Goal: Information Seeking & Learning: Learn about a topic

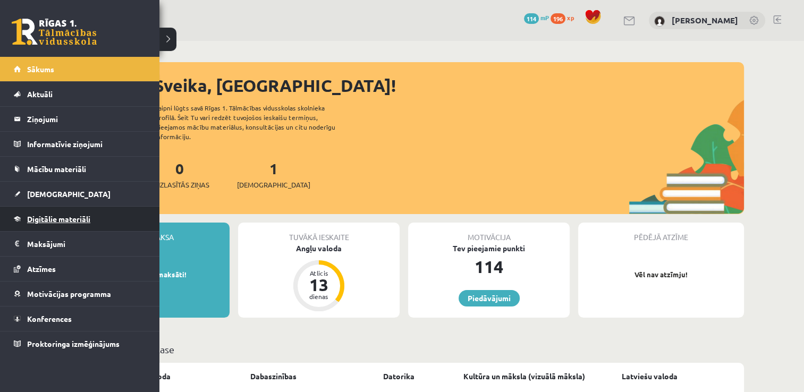
click at [62, 214] on span "Digitālie materiāli" at bounding box center [58, 219] width 63 height 10
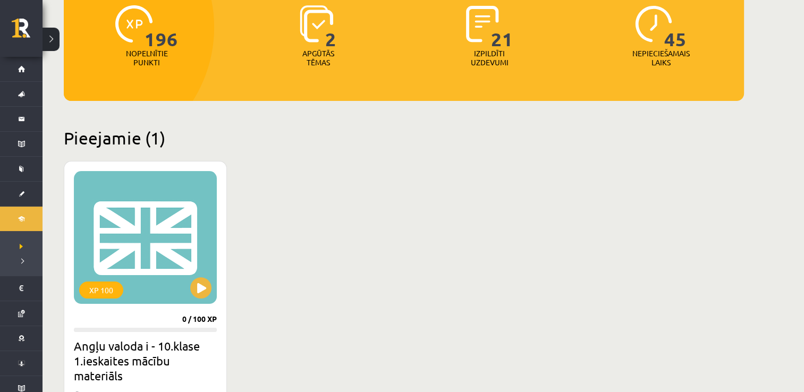
scroll to position [143, 0]
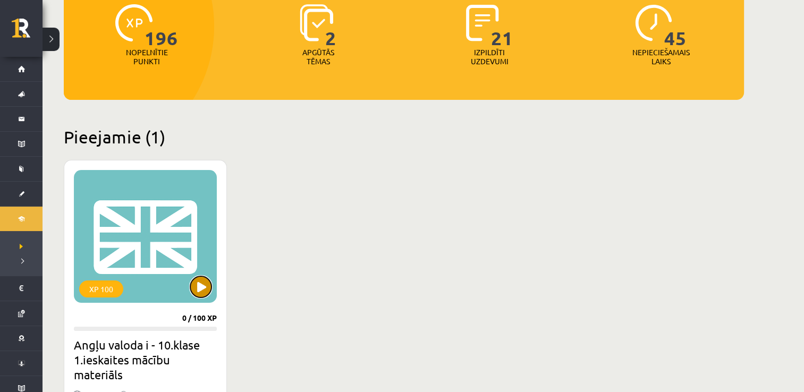
click at [197, 289] on button at bounding box center [200, 286] width 21 height 21
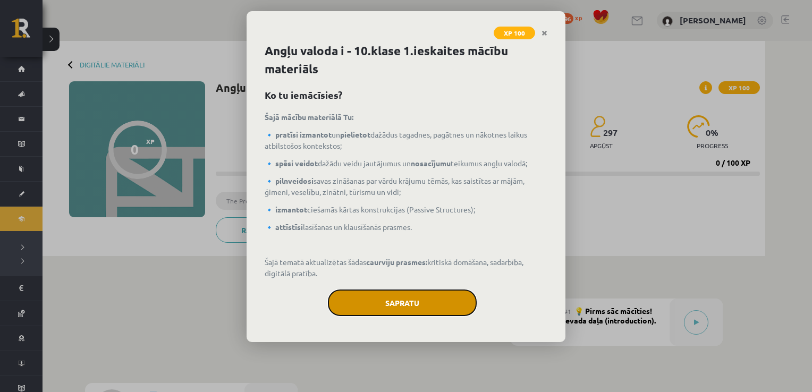
click at [401, 302] on button "Sapratu" at bounding box center [402, 303] width 149 height 27
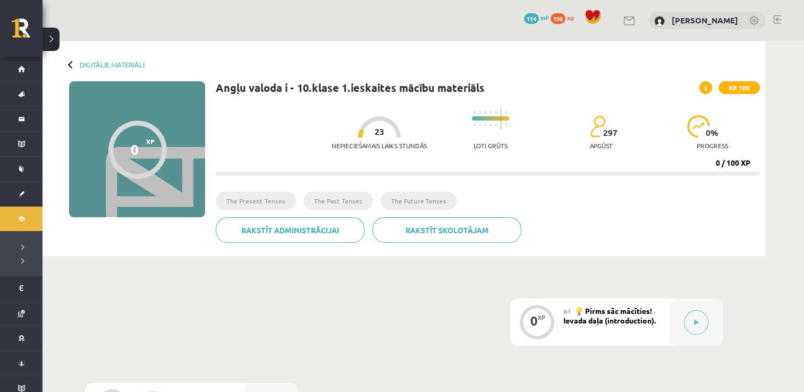
click at [585, 329] on div "#1 💡 Pirms sāc mācīties! Ievada daļa (introduction)." at bounding box center [616, 322] width 106 height 47
click at [712, 316] on div at bounding box center [696, 322] width 53 height 47
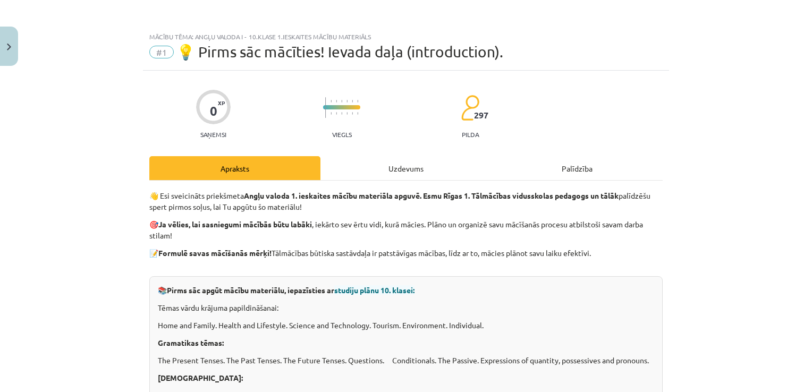
click at [409, 178] on div "Uzdevums" at bounding box center [405, 168] width 171 height 24
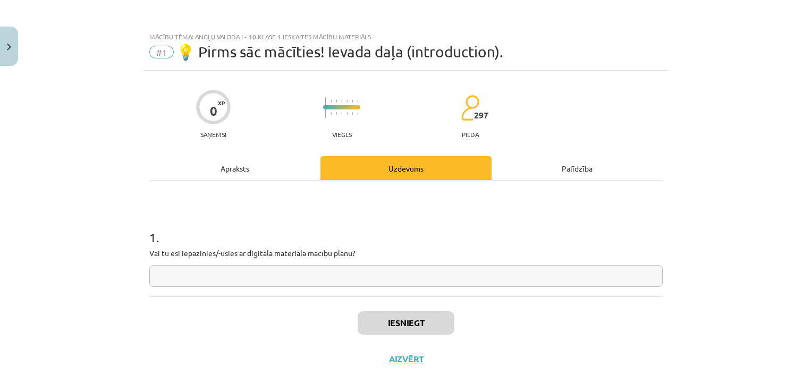
scroll to position [11, 0]
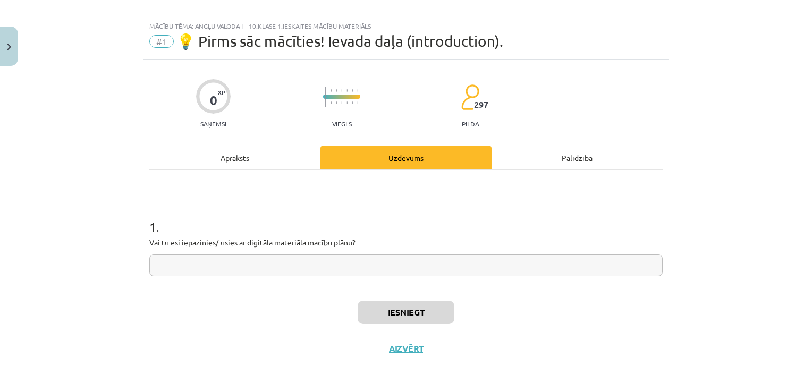
click at [461, 263] on input "text" at bounding box center [405, 266] width 513 height 22
type input "**"
click at [445, 314] on button "Iesniegt" at bounding box center [406, 312] width 97 height 23
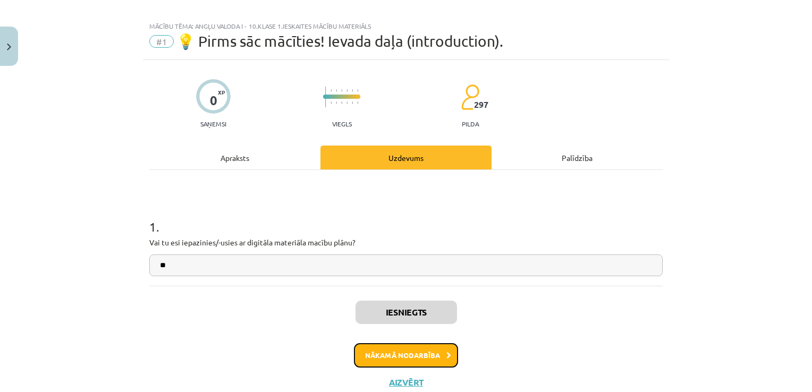
click at [439, 353] on button "Nākamā nodarbība" at bounding box center [406, 355] width 104 height 24
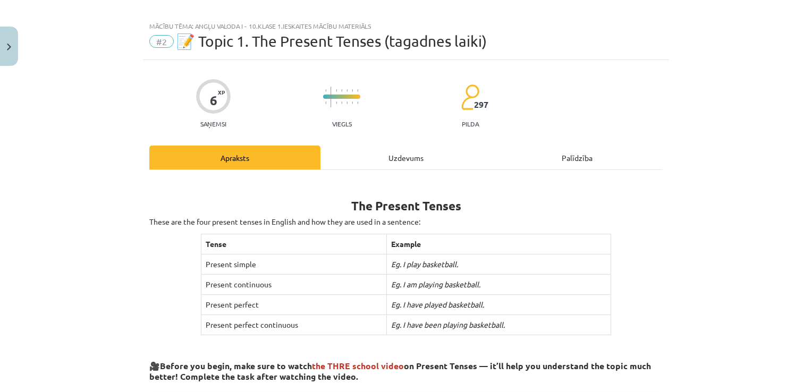
scroll to position [27, 0]
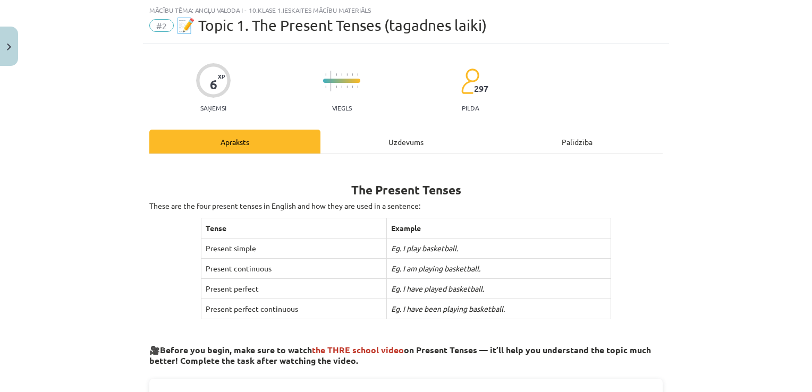
click at [423, 142] on div "Uzdevums" at bounding box center [405, 142] width 171 height 24
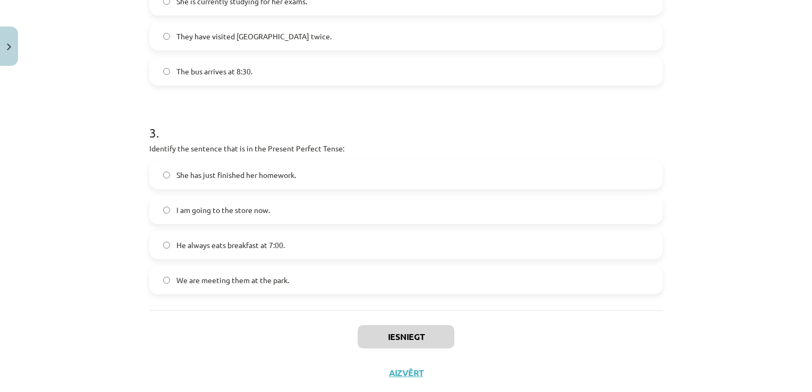
scroll to position [547, 0]
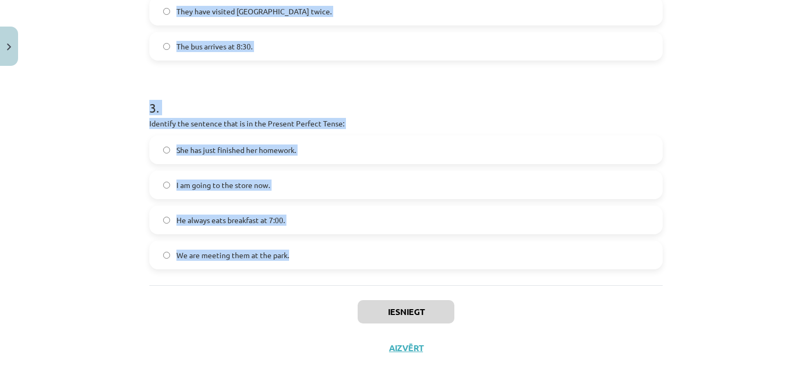
drag, startPoint x: 145, startPoint y: 112, endPoint x: 302, endPoint y: 275, distance: 227.4
drag, startPoint x: 302, startPoint y: 275, endPoint x: 267, endPoint y: 253, distance: 41.3
copy form "Which sentence is in the Simple Present Tense? She is watching TV right now. Th…"
click at [741, 88] on div "Mācību tēma: Angļu valoda i - 10.[PERSON_NAME] 1.ieskaites mācību materiāls #2 …" at bounding box center [406, 196] width 812 height 392
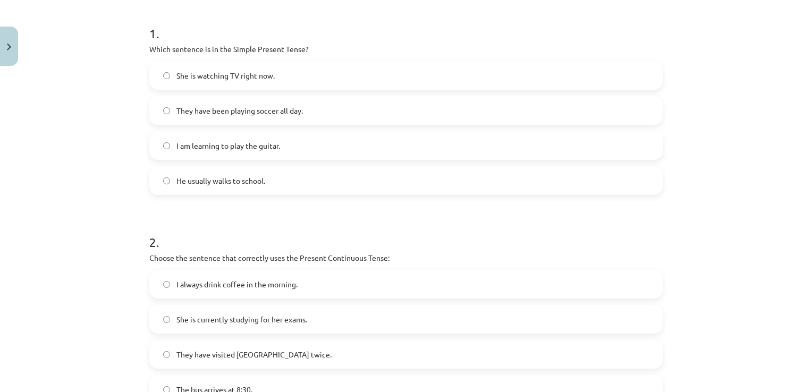
scroll to position [90, 0]
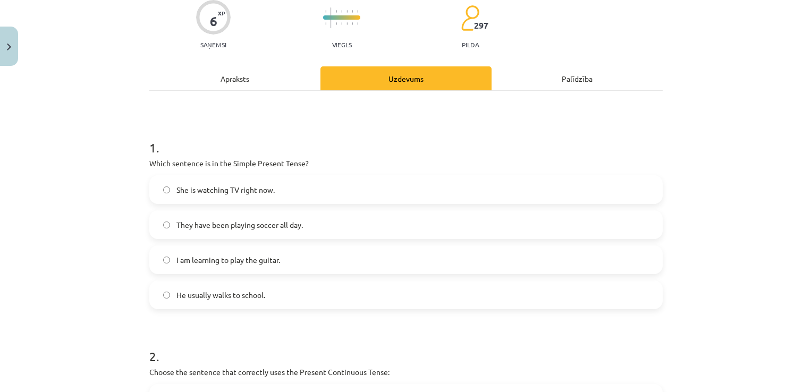
click at [363, 290] on label "He usually walks to school." at bounding box center [405, 295] width 511 height 27
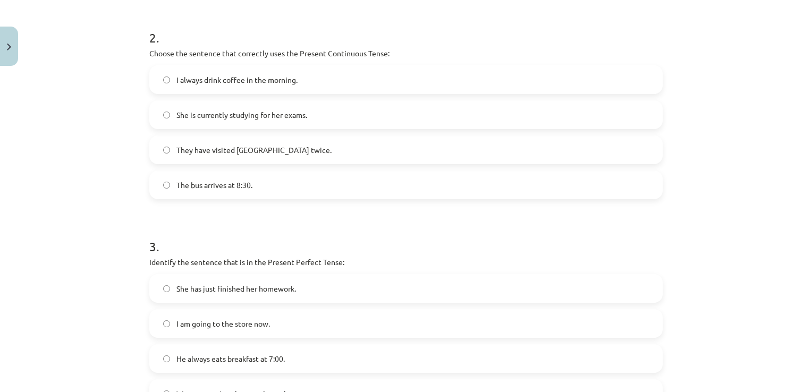
scroll to position [415, 0]
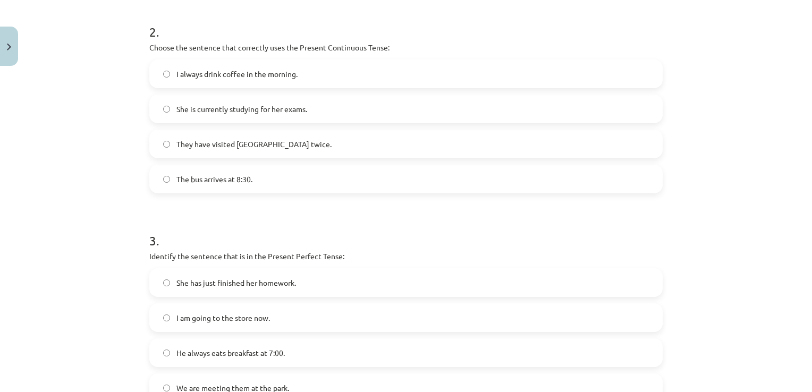
click at [282, 110] on span "She is currently studying for her exams." at bounding box center [241, 109] width 131 height 11
click at [332, 277] on label "She has just finished her homework." at bounding box center [405, 282] width 511 height 27
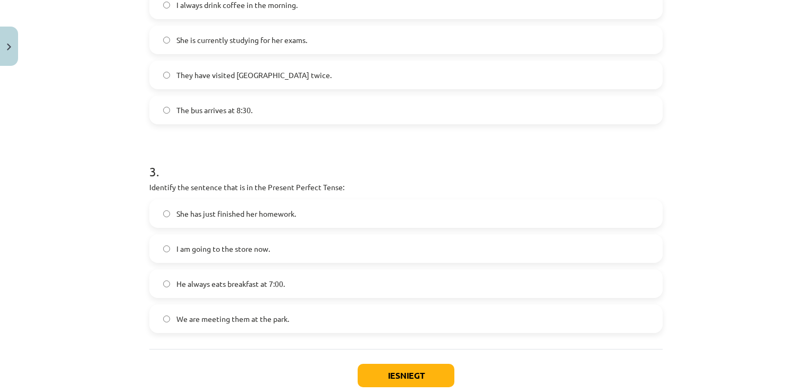
scroll to position [547, 0]
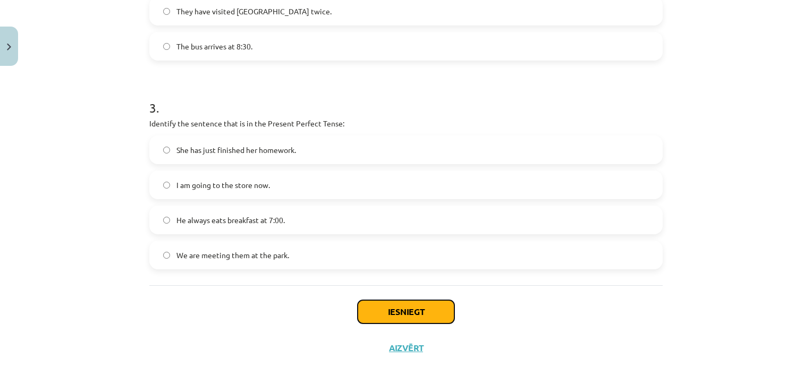
click at [406, 306] on button "Iesniegt" at bounding box center [406, 311] width 97 height 23
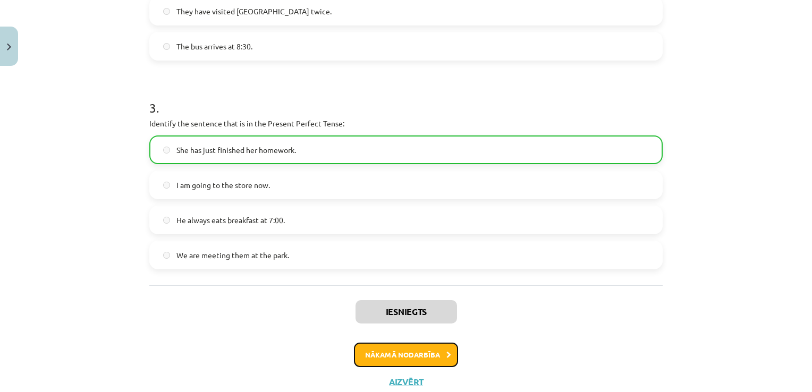
click at [424, 350] on button "Nākamā nodarbība" at bounding box center [406, 355] width 104 height 24
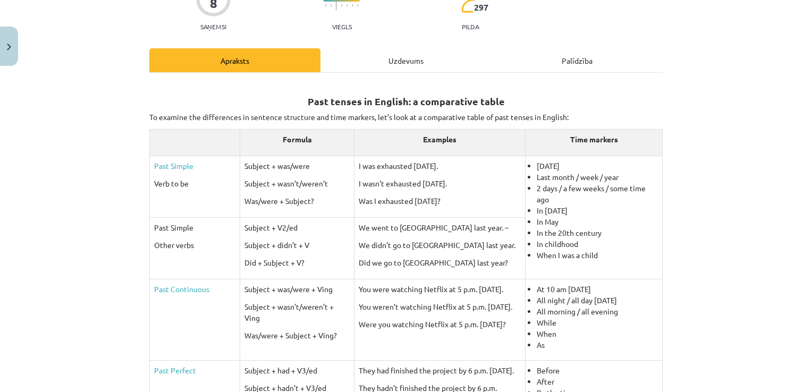
scroll to position [27, 0]
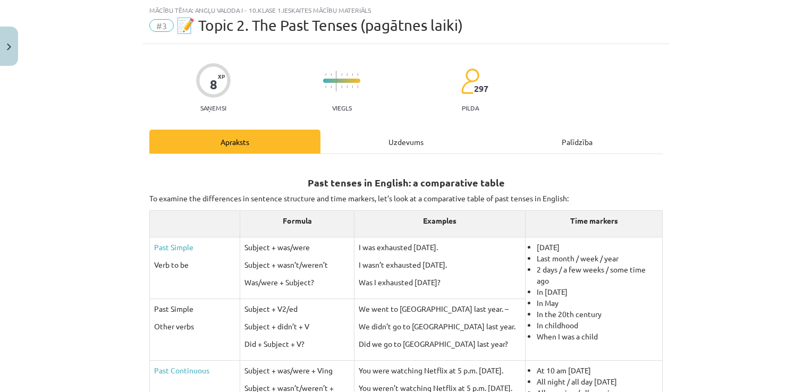
click at [402, 143] on div "Uzdevums" at bounding box center [405, 142] width 171 height 24
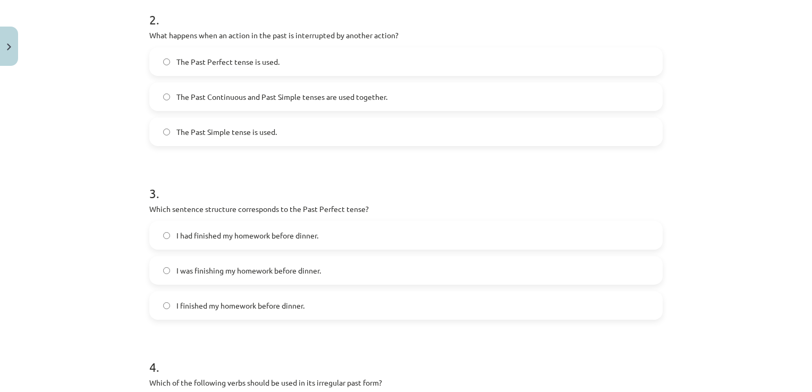
scroll to position [616, 0]
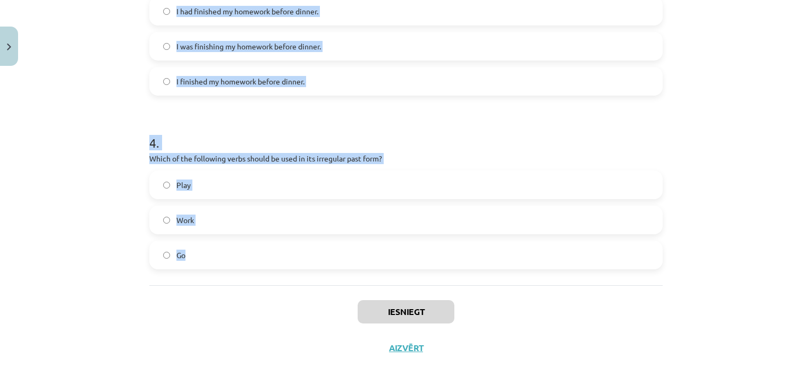
drag, startPoint x: 146, startPoint y: 38, endPoint x: 272, endPoint y: 250, distance: 246.6
drag, startPoint x: 272, startPoint y: 250, endPoint x: 190, endPoint y: 152, distance: 128.3
copy form "Which of the following sentences is correct in the Past Simple tense? He is goi…"
click at [751, 116] on div "Mācību tēma: Angļu valoda i - 10.[PERSON_NAME] 1.ieskaites mācību materiāls #3 …" at bounding box center [406, 196] width 812 height 392
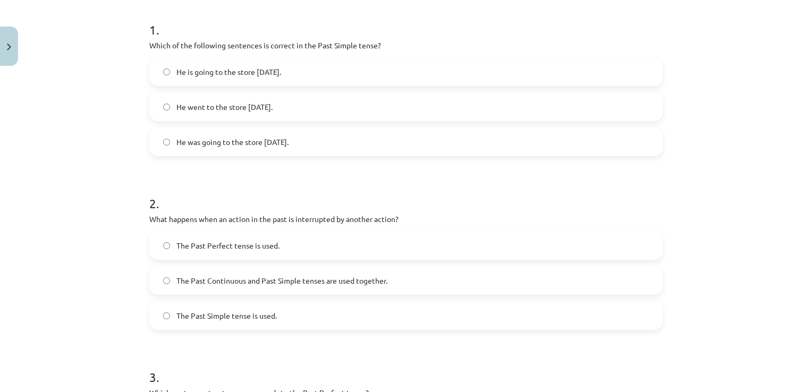
scroll to position [188, 0]
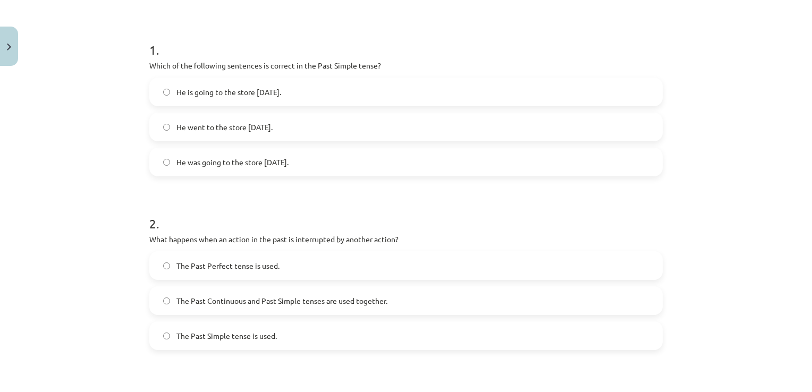
click at [286, 128] on label "He went to the store [DATE]." at bounding box center [405, 127] width 511 height 27
click at [246, 297] on span "The Past Continuous and Past Simple tenses are used together." at bounding box center [281, 300] width 211 height 11
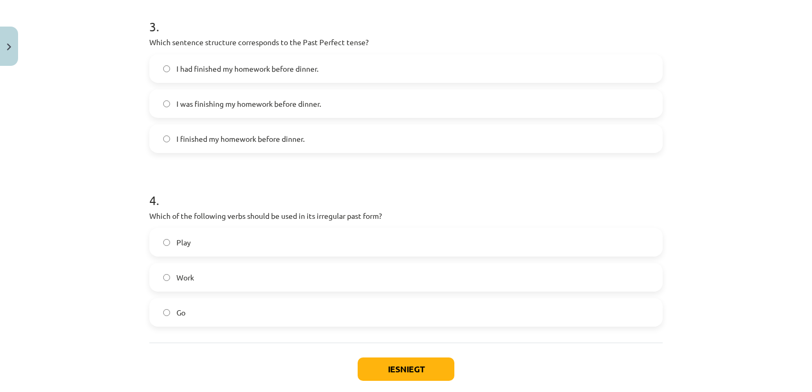
scroll to position [553, 0]
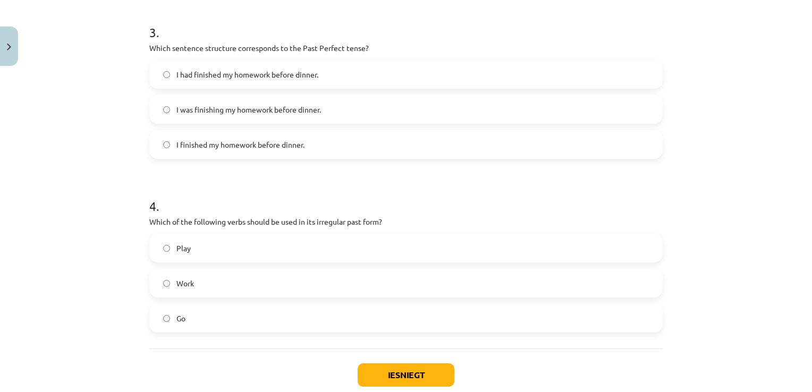
click at [299, 71] on span "I had finished my homework before dinner." at bounding box center [247, 74] width 142 height 11
click at [285, 312] on label "Go" at bounding box center [405, 318] width 511 height 27
click at [400, 375] on button "Iesniegt" at bounding box center [406, 374] width 97 height 23
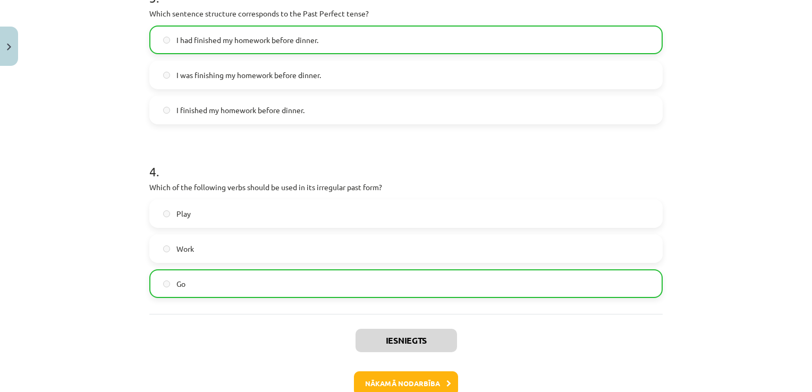
scroll to position [649, 0]
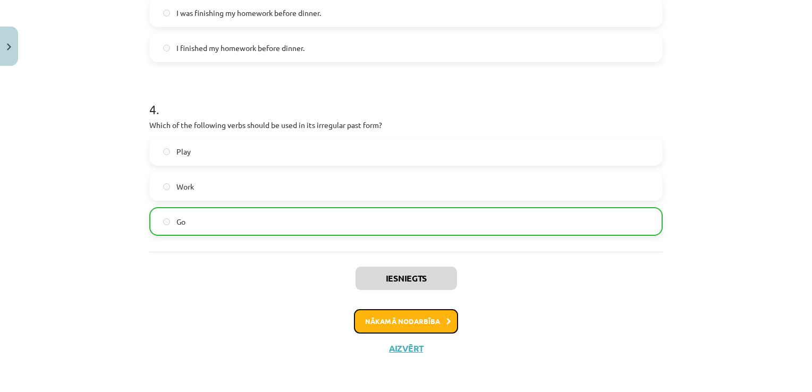
click at [396, 325] on button "Nākamā nodarbība" at bounding box center [406, 321] width 104 height 24
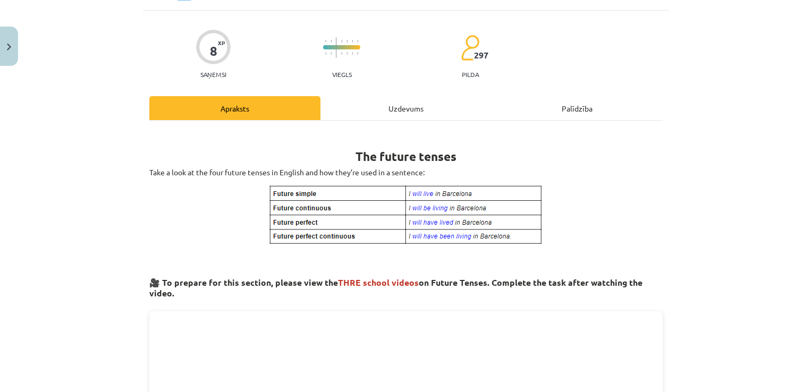
scroll to position [27, 0]
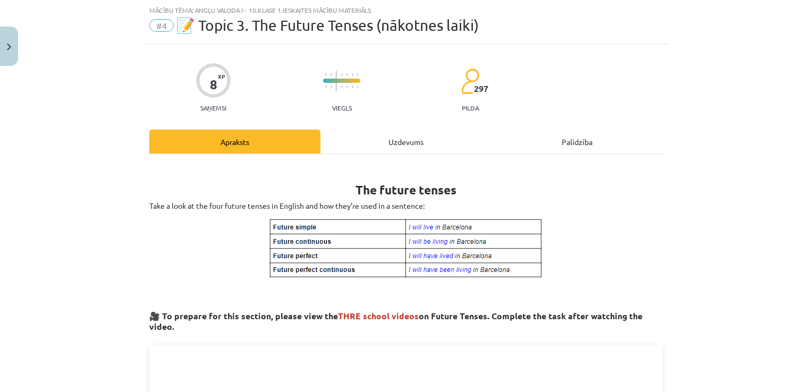
click at [410, 141] on div "Uzdevums" at bounding box center [405, 142] width 171 height 24
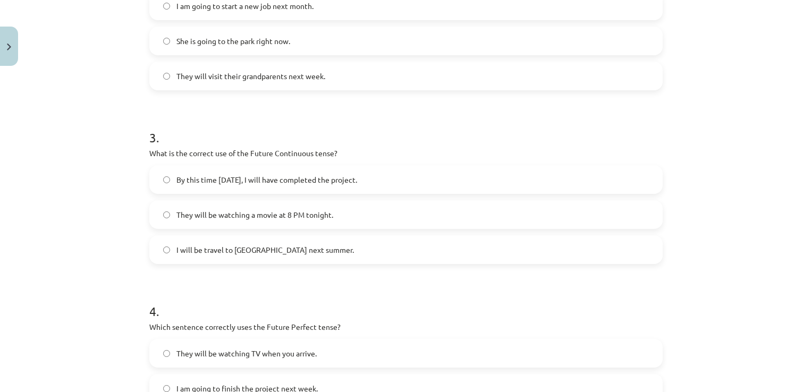
scroll to position [616, 0]
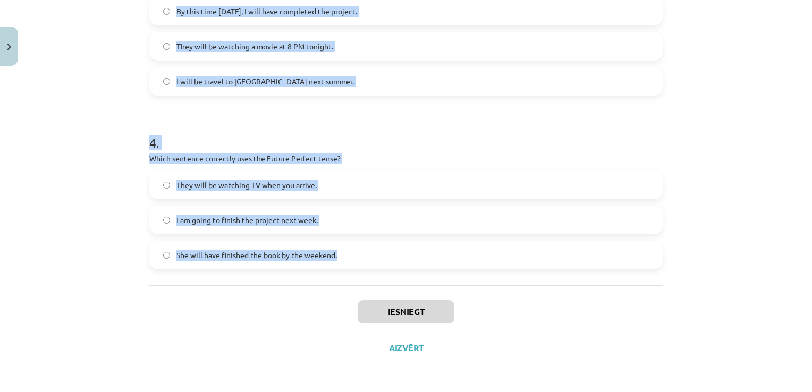
drag, startPoint x: 147, startPoint y: 156, endPoint x: 333, endPoint y: 266, distance: 215.8
drag, startPoint x: 333, startPoint y: 266, endPoint x: 320, endPoint y: 253, distance: 18.0
copy form "Which sentence correctly uses "will" to make a prediction? She is going to stud…"
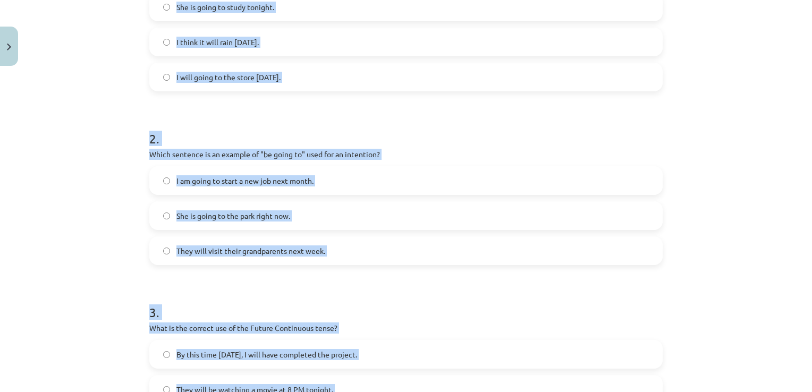
click at [793, 24] on div "Mācību tēma: Angļu valoda i - 10.[PERSON_NAME] 1.ieskaites mācību materiāls #4 …" at bounding box center [406, 196] width 812 height 392
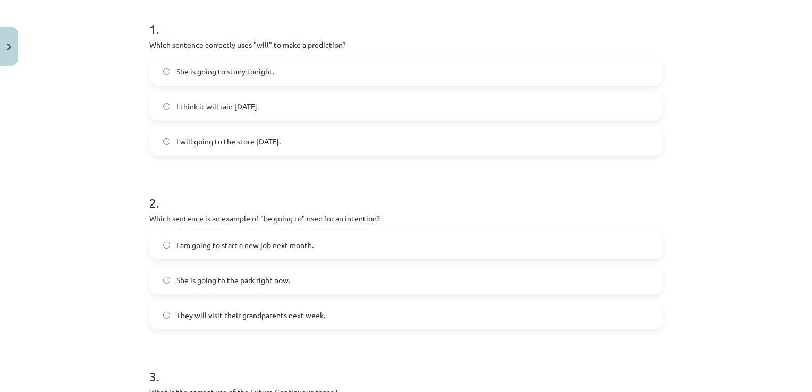
scroll to position [188, 0]
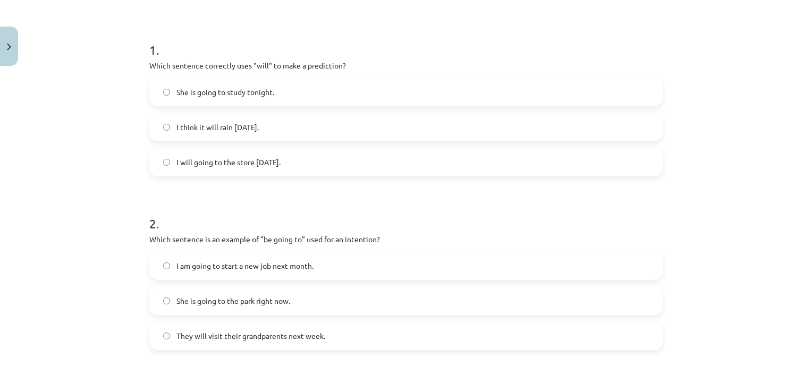
click at [288, 128] on label "I think it will rain [DATE]." at bounding box center [405, 127] width 511 height 27
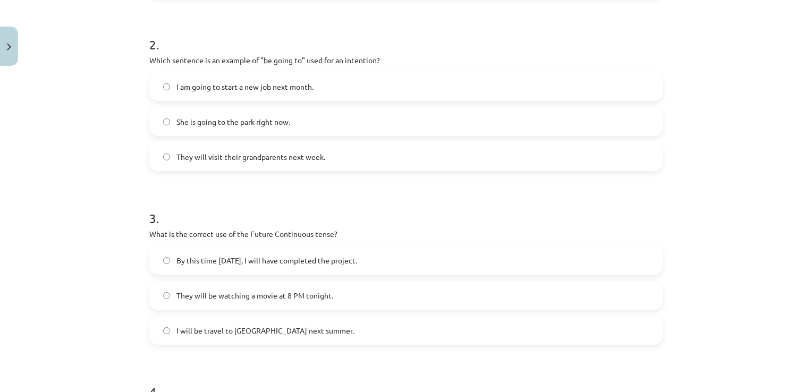
scroll to position [376, 0]
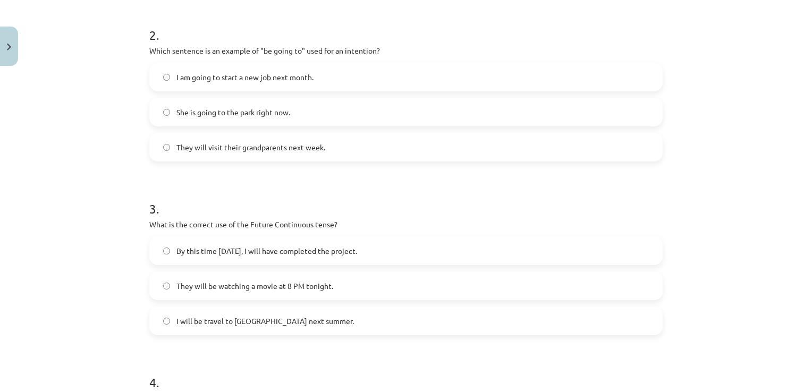
click at [233, 78] on span "I am going to start a new job next month." at bounding box center [244, 77] width 137 height 11
click at [270, 281] on span "They will be watching a movie at 8 PM tonight." at bounding box center [254, 286] width 157 height 11
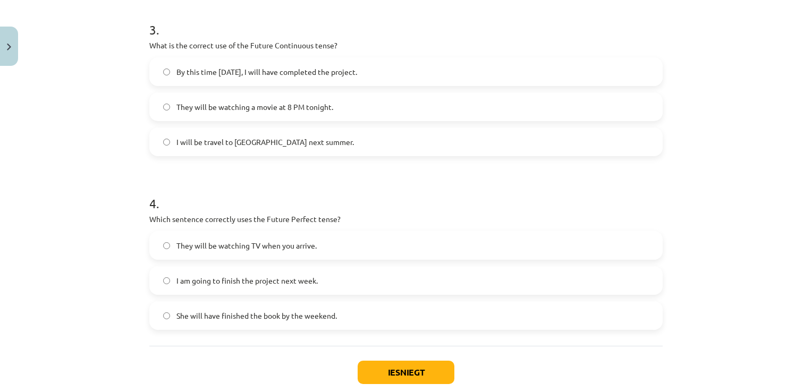
scroll to position [559, 0]
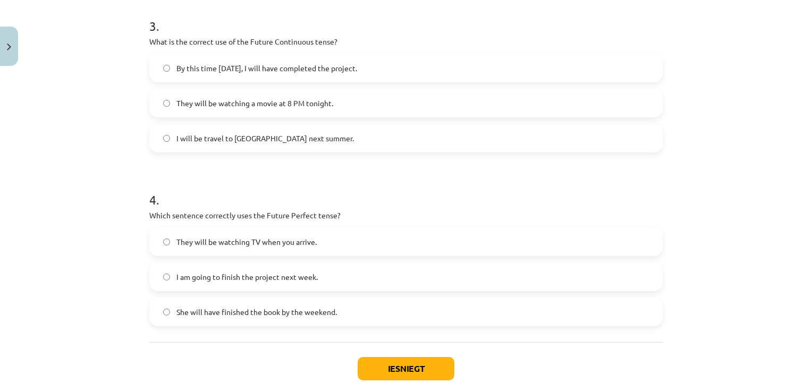
click at [277, 310] on span "She will have finished the book by the weekend." at bounding box center [256, 312] width 160 height 11
click at [385, 368] on button "Iesniegt" at bounding box center [406, 368] width 97 height 23
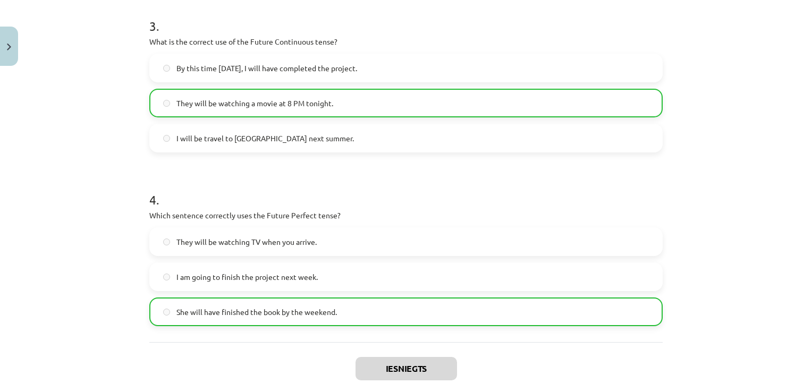
scroll to position [649, 0]
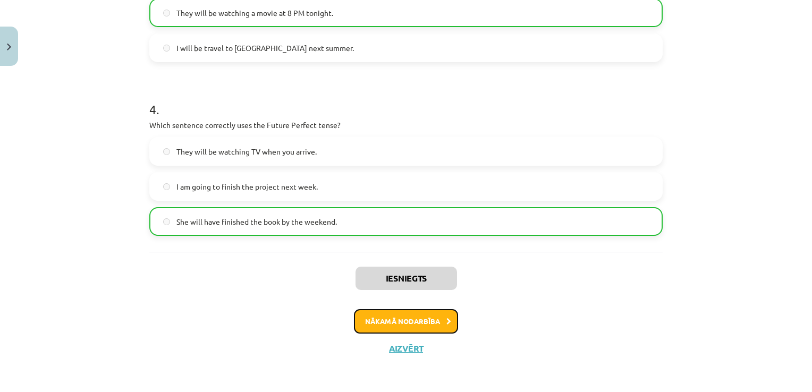
click at [424, 323] on button "Nākamā nodarbība" at bounding box center [406, 321] width 104 height 24
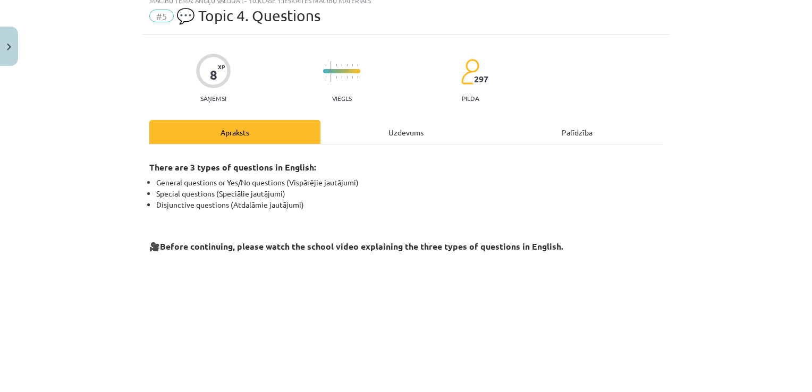
scroll to position [27, 0]
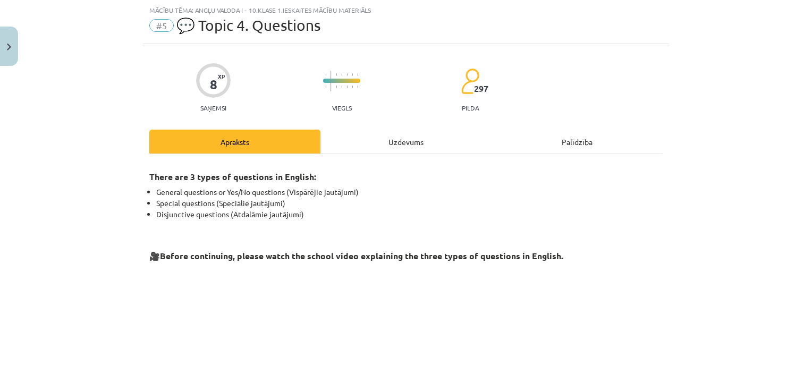
click at [407, 140] on div "Uzdevums" at bounding box center [405, 142] width 171 height 24
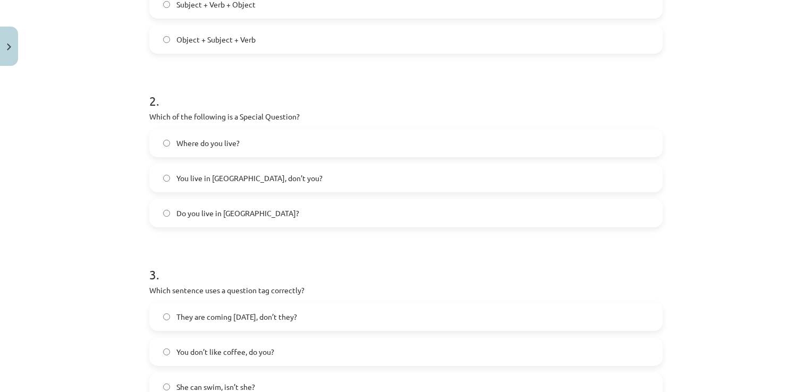
scroll to position [616, 0]
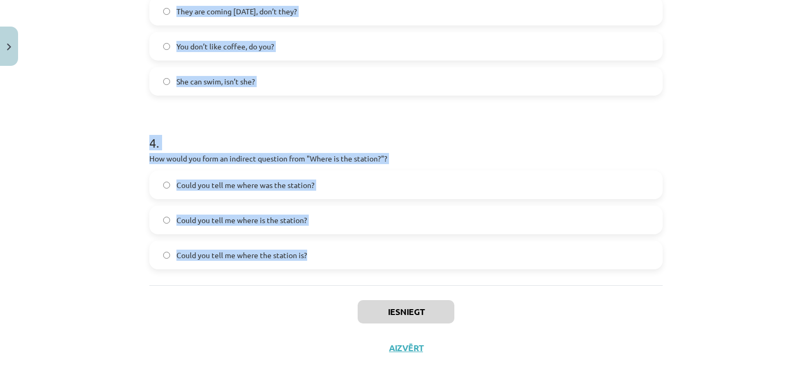
drag, startPoint x: 145, startPoint y: 138, endPoint x: 307, endPoint y: 267, distance: 207.2
drag, startPoint x: 307, startPoint y: 267, endPoint x: 281, endPoint y: 254, distance: 29.7
copy form "What is the correct word order for a question in the Present Simple tense? Verb…"
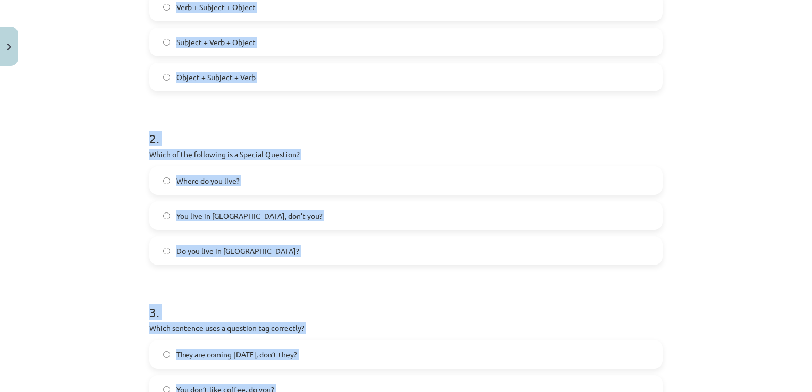
click at [777, 46] on div "Mācību tēma: Angļu valoda i - 10.[PERSON_NAME] 1.ieskaites mācību materiāls #5 …" at bounding box center [406, 196] width 812 height 392
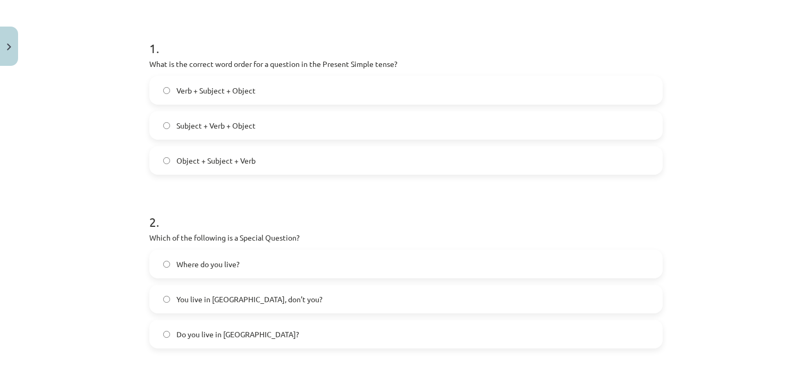
scroll to position [188, 0]
click at [261, 136] on label "Subject + Verb + Object" at bounding box center [405, 127] width 511 height 27
click at [308, 267] on label "Where do you live?" at bounding box center [405, 265] width 511 height 27
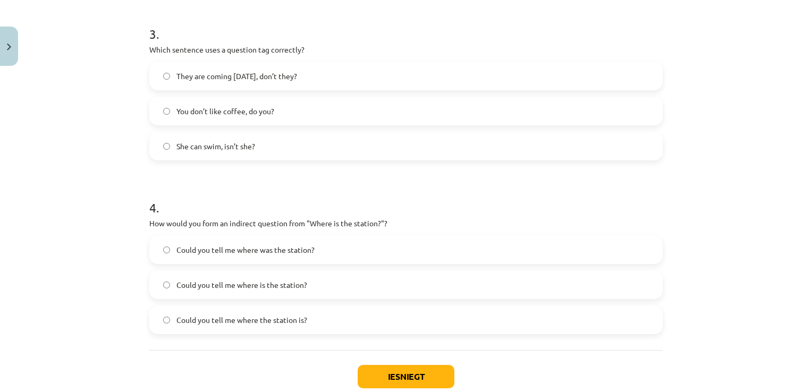
scroll to position [616, 0]
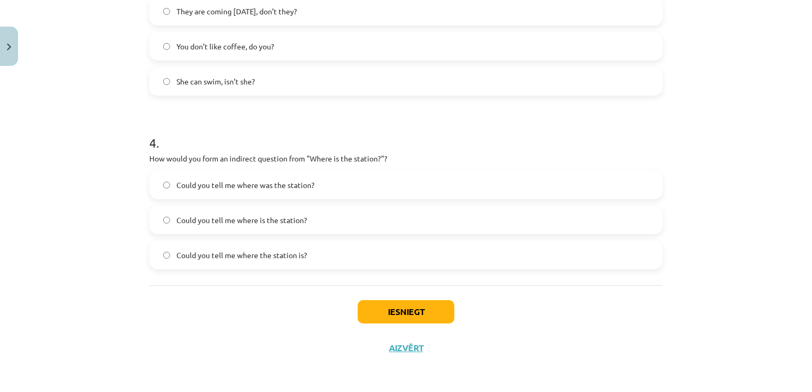
click at [264, 46] on span "You don’t like coffee, do you?" at bounding box center [225, 46] width 98 height 11
click at [319, 244] on label "Could you tell me where the station is?" at bounding box center [405, 255] width 511 height 27
click at [383, 318] on button "Iesniegt" at bounding box center [406, 311] width 97 height 23
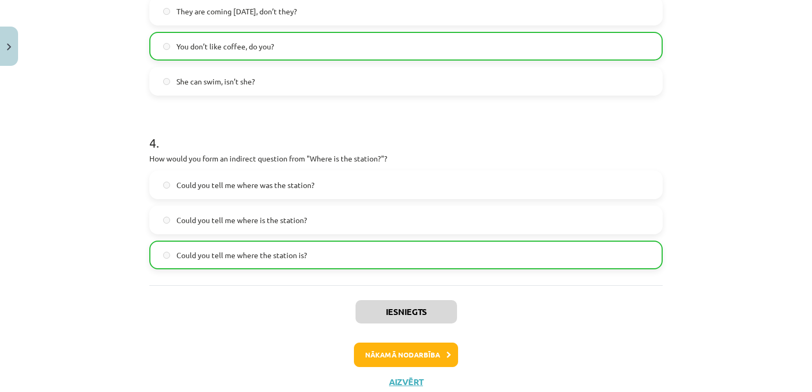
click at [404, 339] on div "Iesniegts Nākamā nodarbība Aizvērt" at bounding box center [405, 339] width 513 height 108
click at [404, 351] on button "Nākamā nodarbība" at bounding box center [406, 355] width 104 height 24
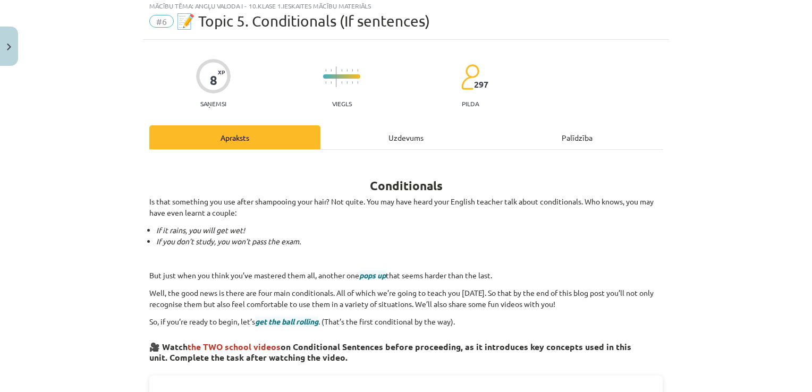
scroll to position [27, 0]
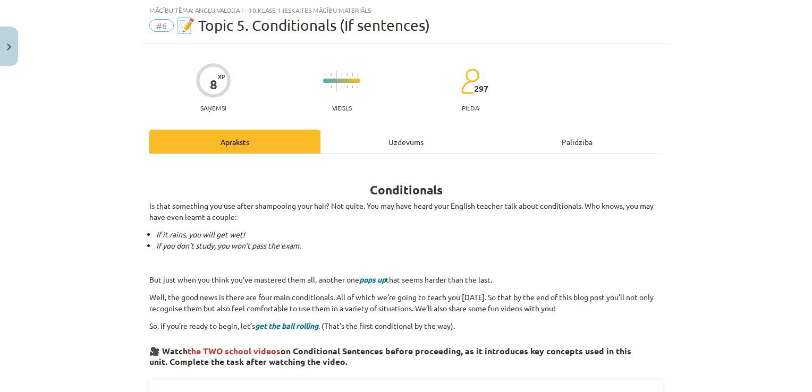
click at [411, 141] on div "Uzdevums" at bounding box center [405, 142] width 171 height 24
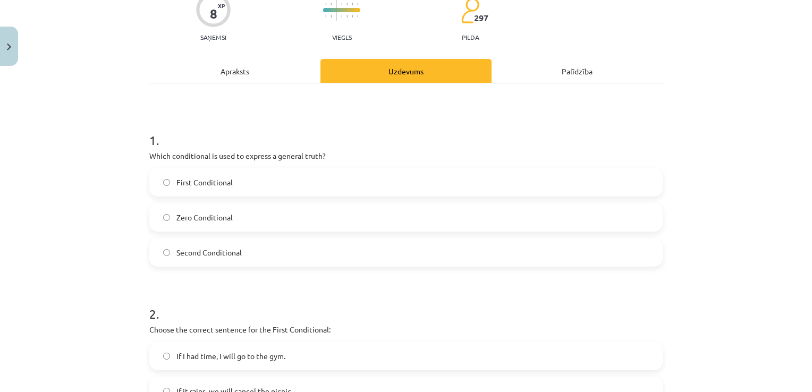
scroll to position [102, 0]
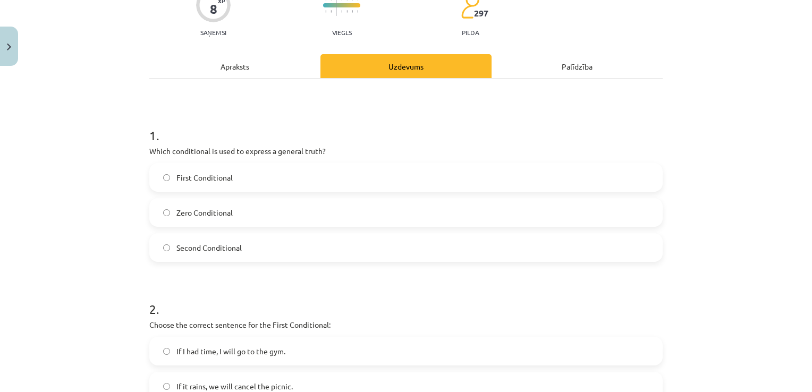
click at [149, 149] on p "Which conditional is used to express a general truth?" at bounding box center [405, 151] width 513 height 11
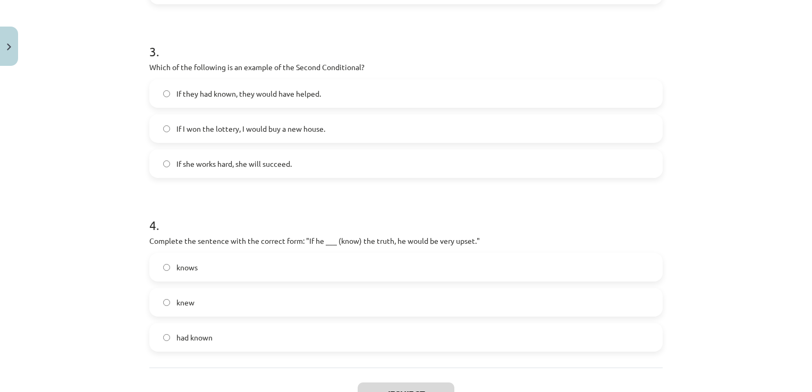
scroll to position [616, 0]
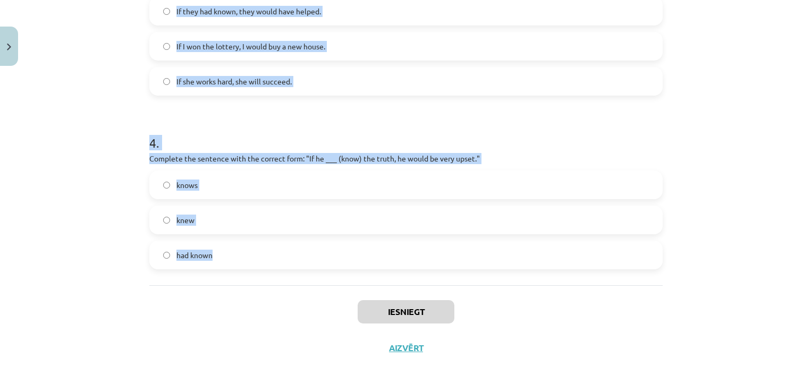
drag, startPoint x: 146, startPoint y: 148, endPoint x: 262, endPoint y: 271, distance: 168.8
drag, startPoint x: 262, startPoint y: 271, endPoint x: 202, endPoint y: 252, distance: 62.9
copy form "Which conditional is used to express a general truth? First Conditional Zero Co…"
click at [752, 78] on div "Mācību tēma: Angļu valoda i - 10.[PERSON_NAME] 1.ieskaites mācību materiāls #6 …" at bounding box center [406, 196] width 812 height 392
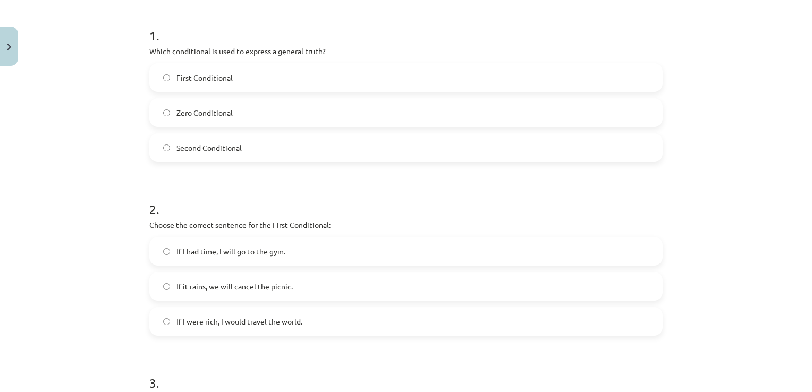
scroll to position [206, 0]
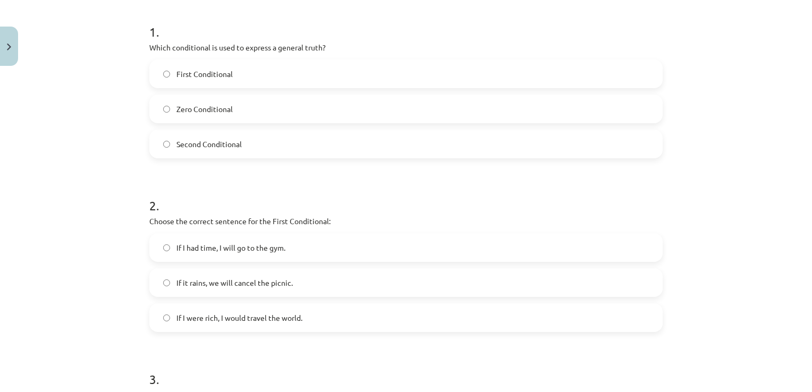
click at [270, 107] on label "Zero Conditional" at bounding box center [405, 109] width 511 height 27
click at [264, 274] on label "If it rains, we will cancel the picnic." at bounding box center [405, 282] width 511 height 27
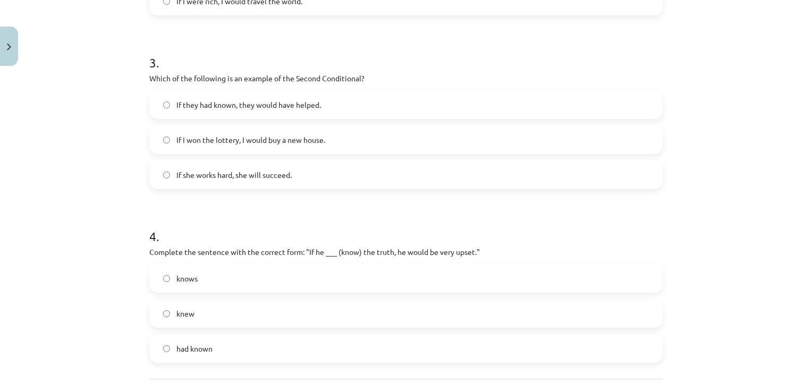
scroll to position [525, 0]
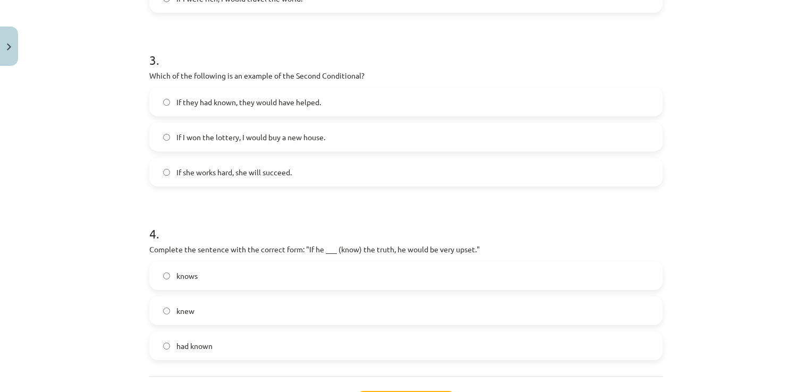
click at [259, 145] on label "If I won the lottery, I would buy a new house." at bounding box center [405, 137] width 511 height 27
click at [278, 306] on label "knew" at bounding box center [405, 311] width 511 height 27
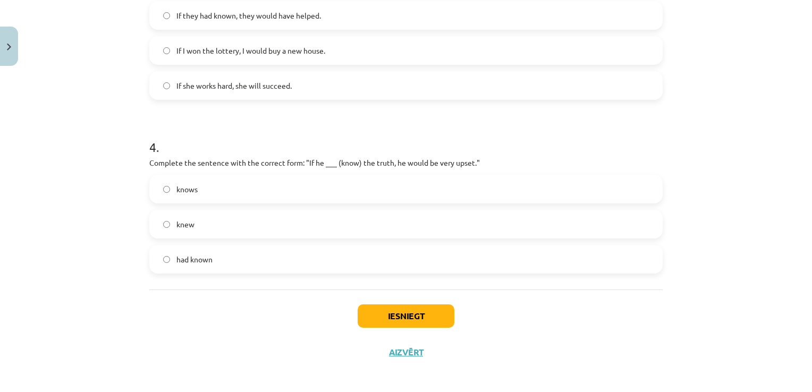
scroll to position [616, 0]
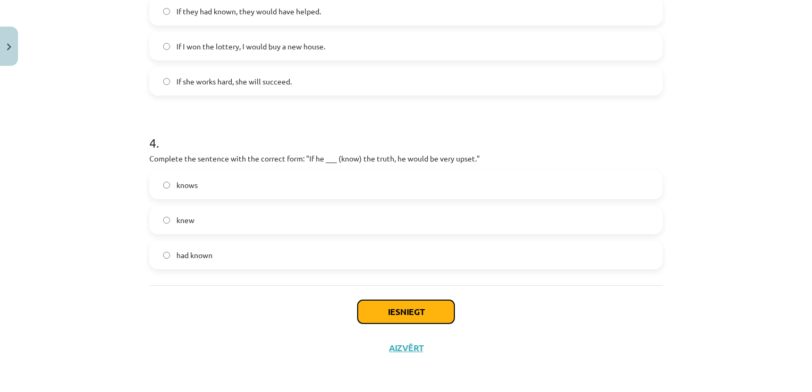
click at [416, 315] on button "Iesniegt" at bounding box center [406, 311] width 97 height 23
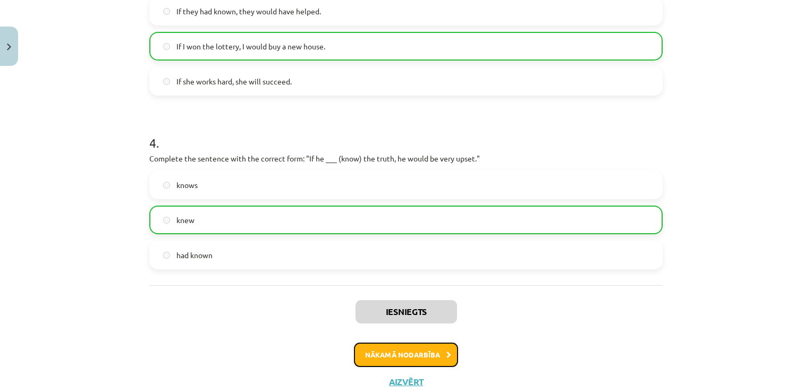
click at [415, 361] on button "Nākamā nodarbība" at bounding box center [406, 355] width 104 height 24
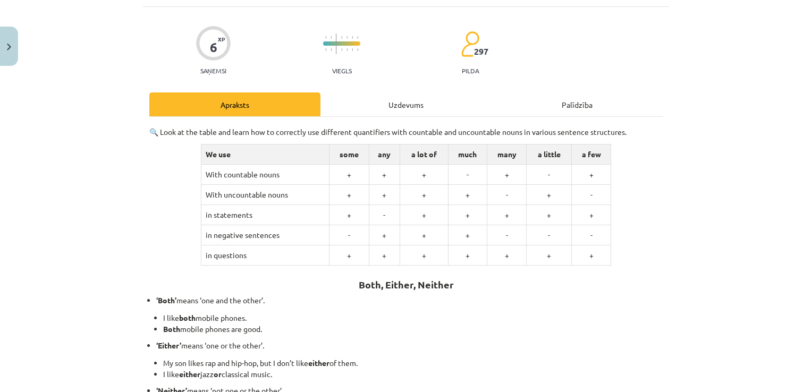
scroll to position [27, 0]
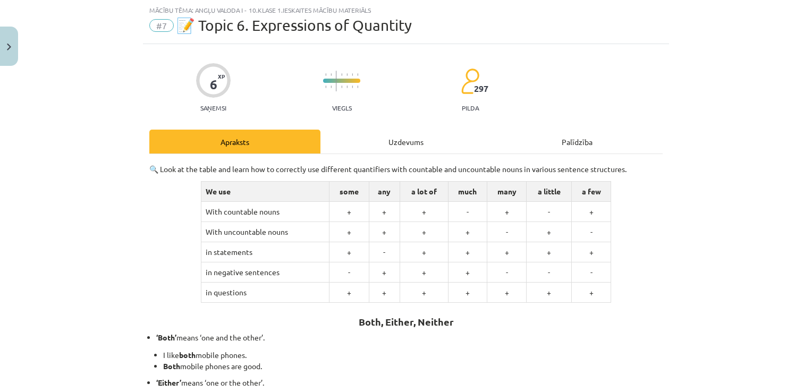
click at [415, 361] on li "Both mobile phones are good." at bounding box center [413, 366] width 500 height 11
click at [405, 143] on div "Uzdevums" at bounding box center [405, 142] width 171 height 24
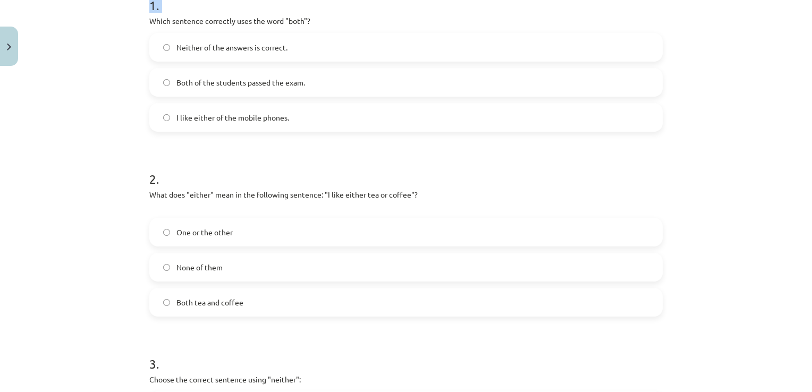
scroll to position [453, 0]
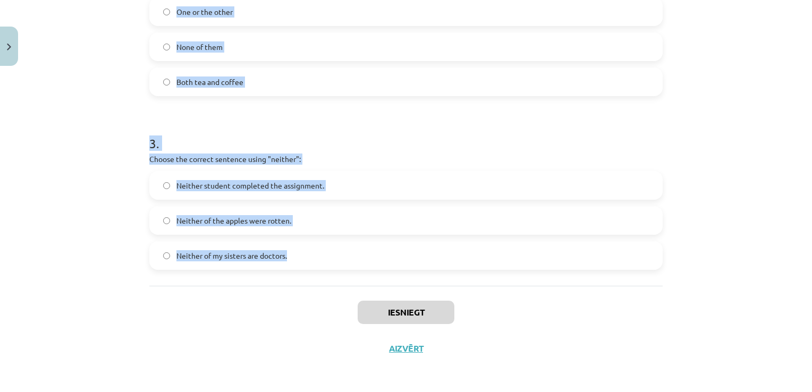
drag, startPoint x: 148, startPoint y: 140, endPoint x: 285, endPoint y: 255, distance: 178.4
click at [285, 255] on form "1 . Which sentence correctly uses the word "both"? Neither of the answers is co…" at bounding box center [405, 14] width 513 height 511
drag, startPoint x: 285, startPoint y: 255, endPoint x: 274, endPoint y: 252, distance: 11.4
copy form "Which sentence correctly uses the word "both"? Neither of the answers is correc…"
click at [776, 47] on div "Mācību tēma: Angļu valoda i - 10.[PERSON_NAME] 1.ieskaites mācību materiāls #7 …" at bounding box center [406, 196] width 812 height 392
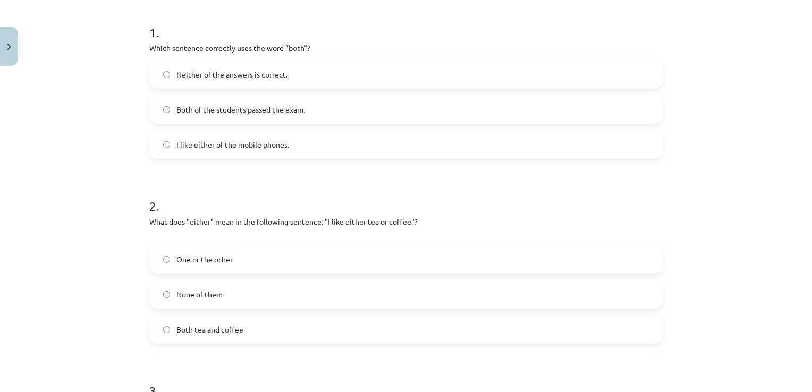
scroll to position [207, 0]
click at [249, 106] on span "Both of the students passed the exam." at bounding box center [240, 108] width 129 height 11
click at [286, 263] on label "One or the other" at bounding box center [405, 257] width 511 height 27
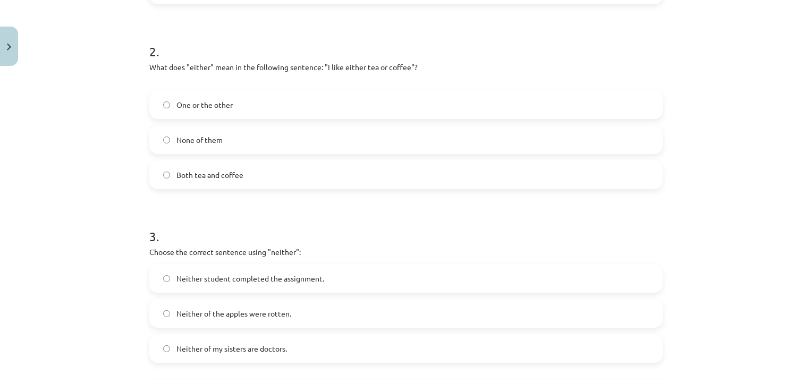
scroll to position [368, 0]
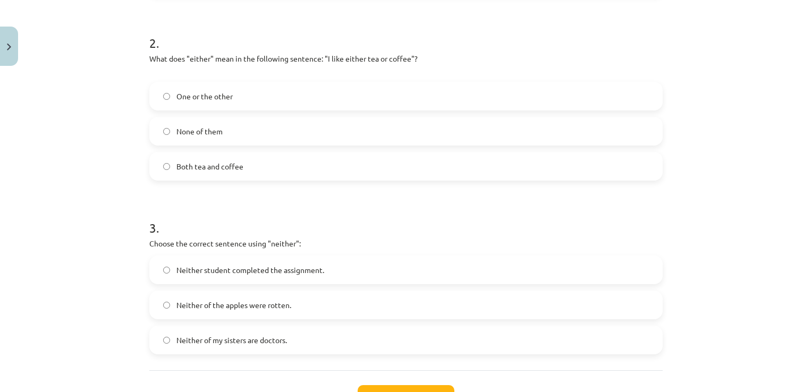
click at [338, 267] on label "Neither student completed the assignment." at bounding box center [405, 270] width 511 height 27
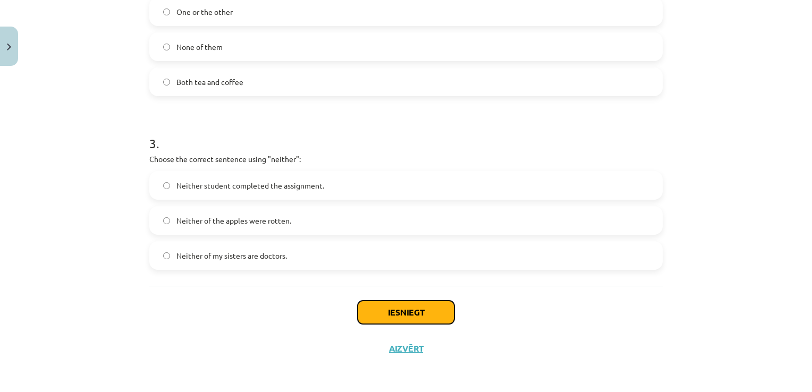
click at [421, 313] on button "Iesniegt" at bounding box center [406, 312] width 97 height 23
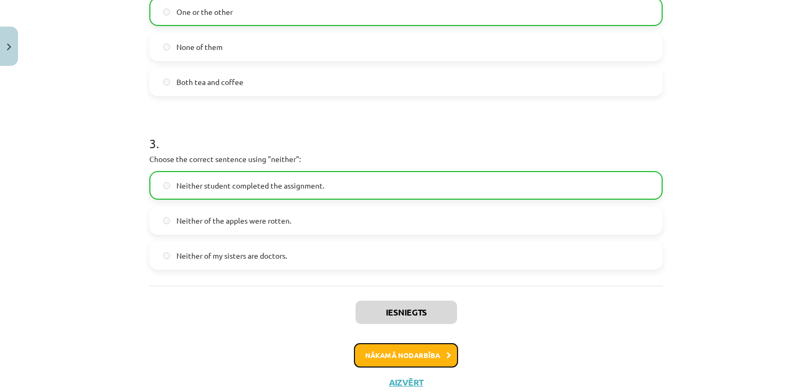
click at [427, 353] on button "Nākamā nodarbība" at bounding box center [406, 355] width 104 height 24
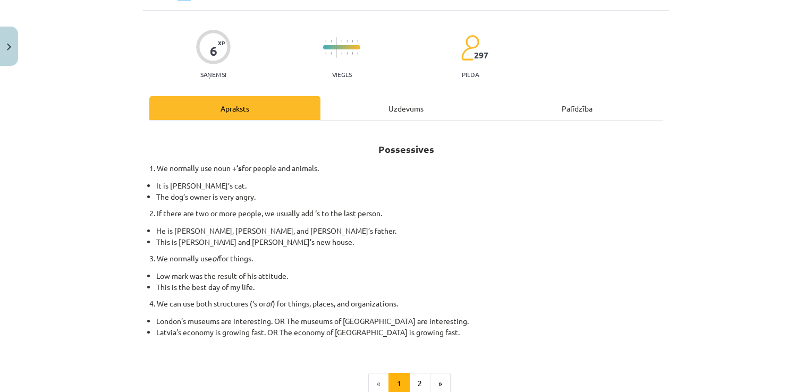
scroll to position [27, 0]
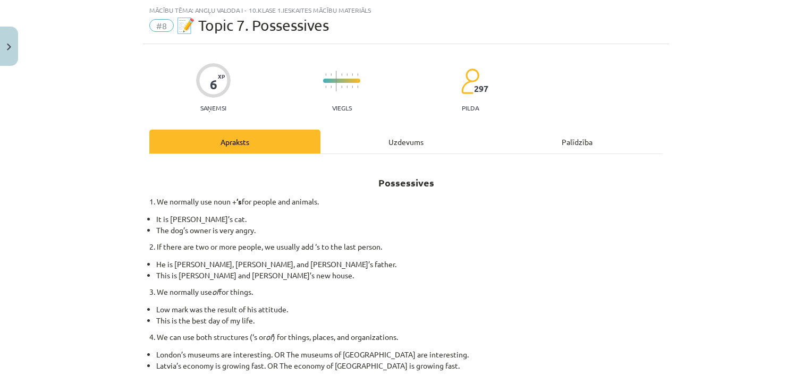
click at [405, 147] on div "Uzdevums" at bounding box center [405, 142] width 171 height 24
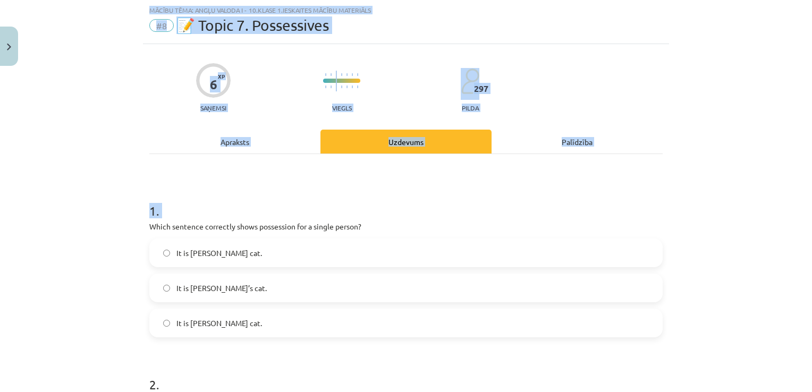
scroll to position [442, 0]
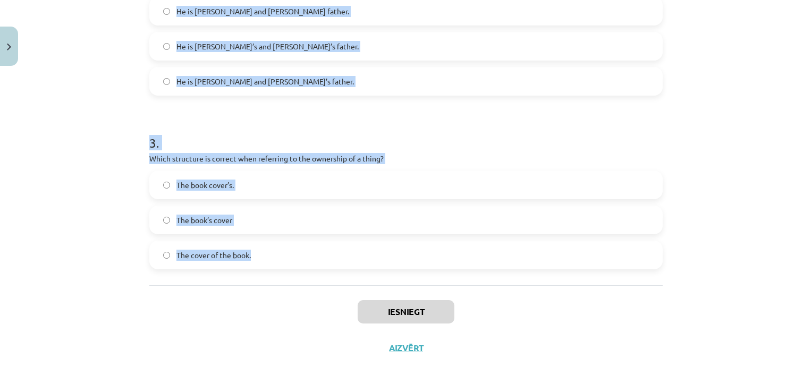
drag, startPoint x: 145, startPoint y: 225, endPoint x: 259, endPoint y: 269, distance: 122.0
click at [259, 269] on div "1 . Which sentence correctly shows possession for a single person? It is [PERSO…" at bounding box center [405, 12] width 513 height 547
drag, startPoint x: 259, startPoint y: 269, endPoint x: 234, endPoint y: 256, distance: 28.3
copy form "Which sentence correctly shows possession for a single person? It is [PERSON_NA…"
click at [784, 95] on div "Mācību tēma: Angļu valoda i - 10.[PERSON_NAME] 1.ieskaites mācību materiāls #8 …" at bounding box center [406, 196] width 812 height 392
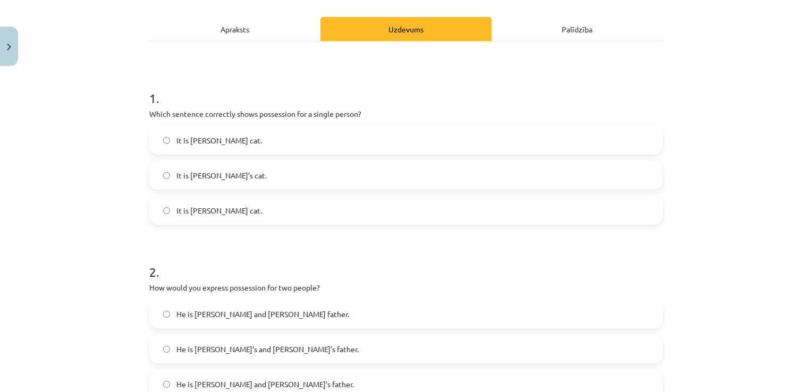
scroll to position [127, 0]
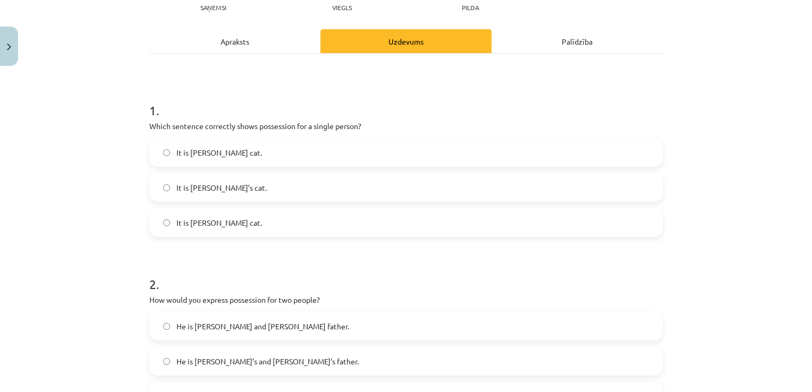
click at [285, 185] on label "It is [PERSON_NAME]’s cat." at bounding box center [405, 187] width 511 height 27
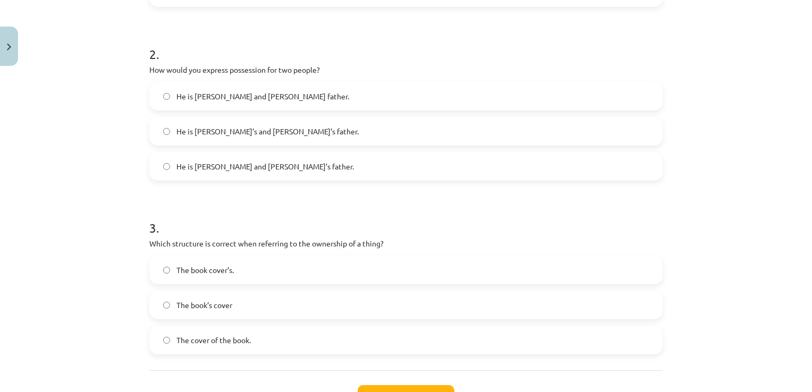
scroll to position [354, 0]
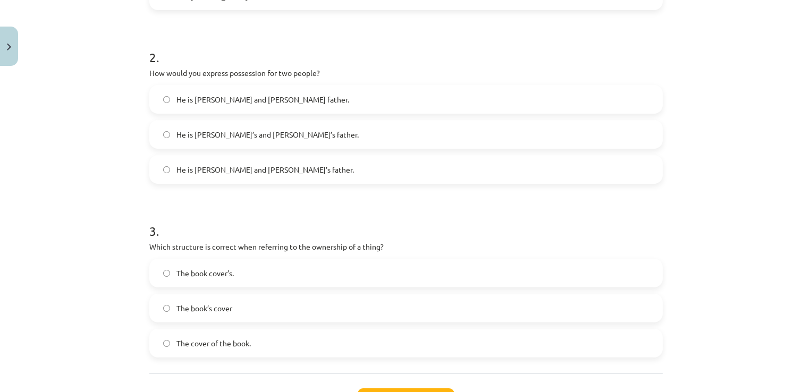
click at [285, 160] on label "He is [PERSON_NAME] and [PERSON_NAME]’s father." at bounding box center [405, 169] width 511 height 27
click at [277, 307] on label "The book’s cover" at bounding box center [405, 308] width 511 height 27
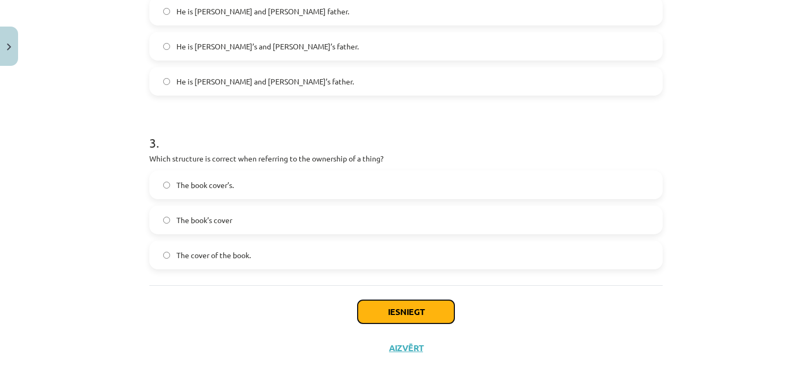
click at [408, 309] on button "Iesniegt" at bounding box center [406, 311] width 97 height 23
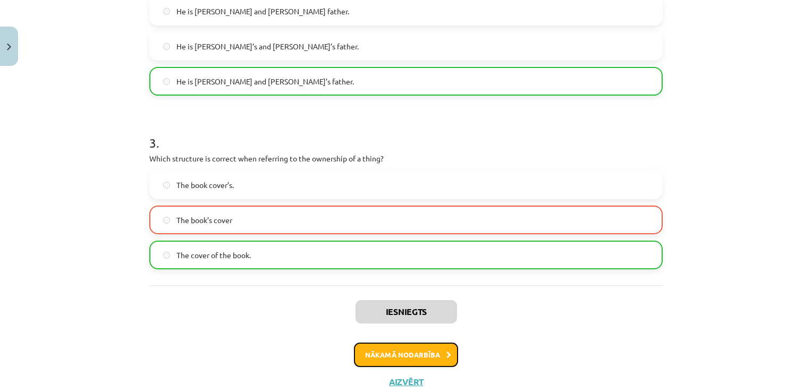
click at [410, 345] on button "Nākamā nodarbība" at bounding box center [406, 355] width 104 height 24
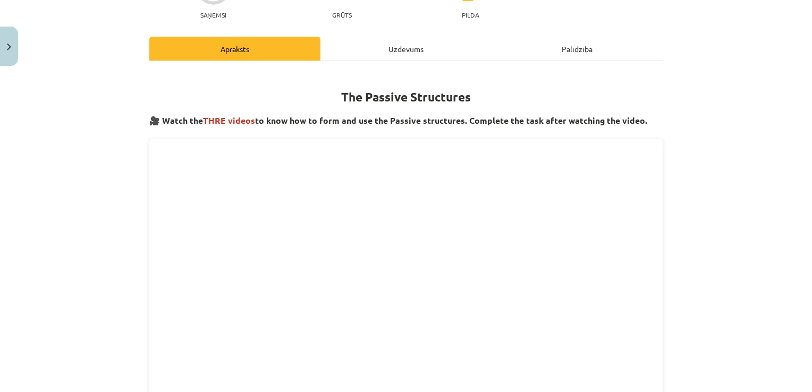
scroll to position [27, 0]
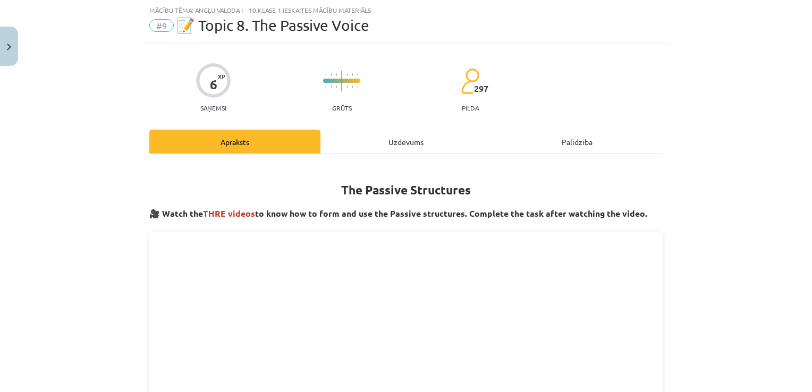
click at [404, 139] on div "Uzdevums" at bounding box center [405, 142] width 171 height 24
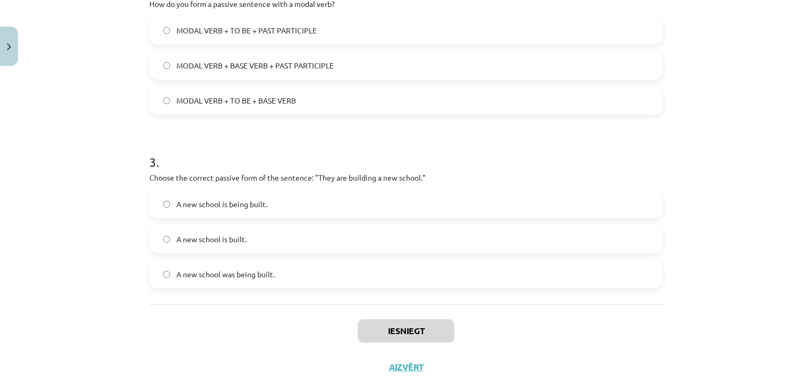
scroll to position [442, 0]
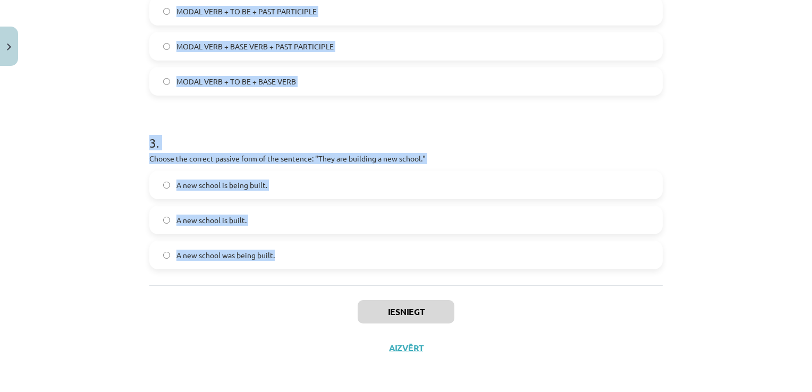
drag, startPoint x: 147, startPoint y: 225, endPoint x: 276, endPoint y: 261, distance: 133.4
click at [276, 261] on form "1 . Which of the following sentences is in the passive voice? She is writing a …" at bounding box center [405, 19] width 513 height 500
drag, startPoint x: 276, startPoint y: 261, endPoint x: 258, endPoint y: 252, distance: 19.7
copy form "Which of the following sentences is in the passive voice? She is writing a lett…"
click at [745, 111] on div "Mācību tēma: Angļu valoda i - 10.[PERSON_NAME] 1.ieskaites mācību materiāls #9 …" at bounding box center [406, 196] width 812 height 392
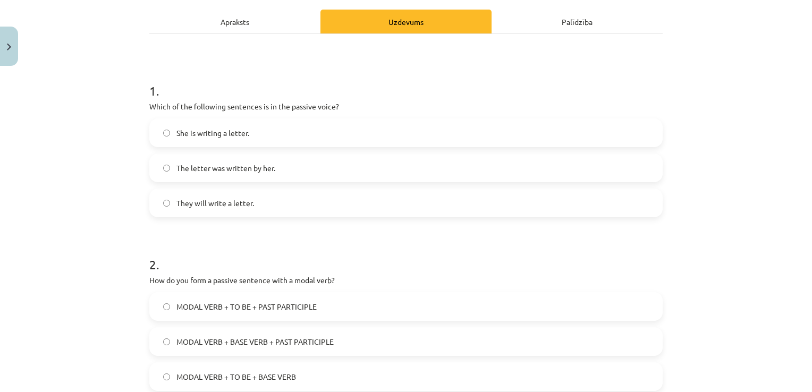
scroll to position [143, 0]
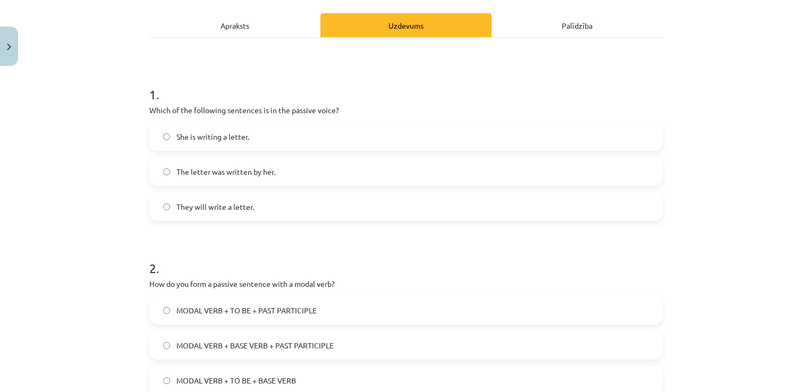
click at [240, 172] on span "The letter was written by her." at bounding box center [225, 171] width 99 height 11
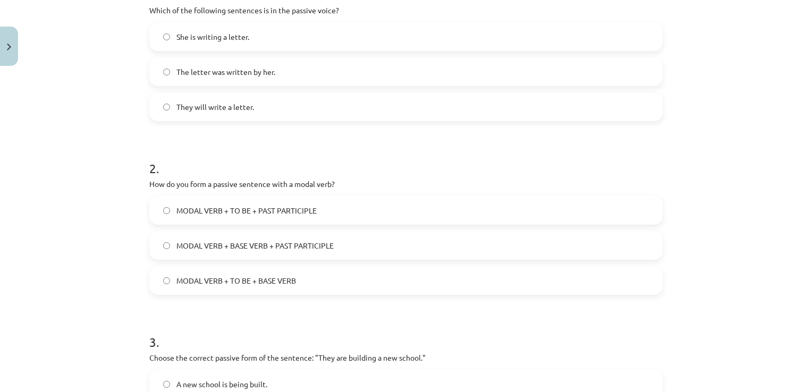
scroll to position [242, 0]
click at [373, 205] on label "MODAL VERB + TO BE + PAST PARTICIPLE" at bounding box center [405, 211] width 511 height 27
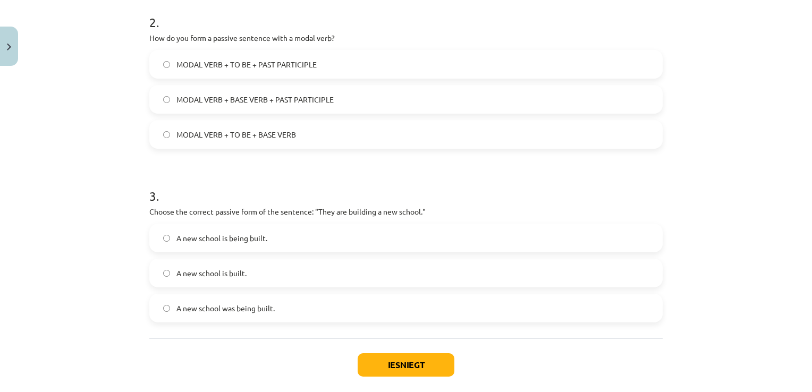
scroll to position [401, 0]
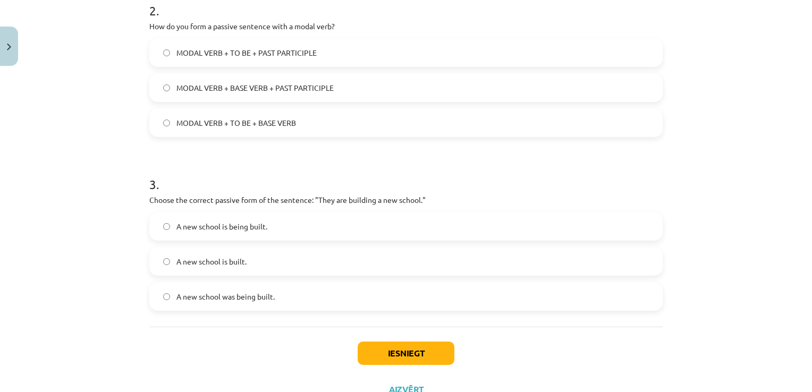
click at [287, 297] on label "A new school was being built." at bounding box center [405, 296] width 511 height 27
click at [321, 215] on label "A new school is being built." at bounding box center [405, 226] width 511 height 27
click at [400, 352] on button "Iesniegt" at bounding box center [406, 353] width 97 height 23
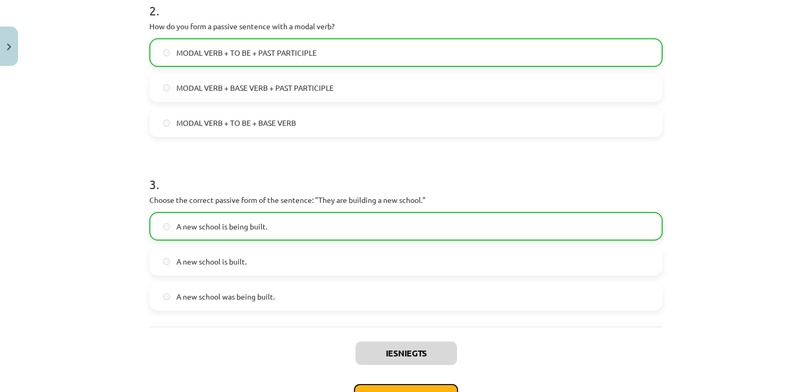
click at [416, 386] on button "Nākamā nodarbība" at bounding box center [406, 396] width 104 height 24
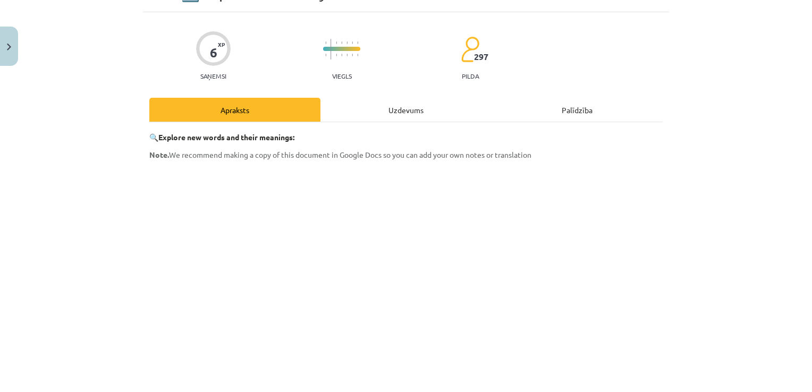
scroll to position [27, 0]
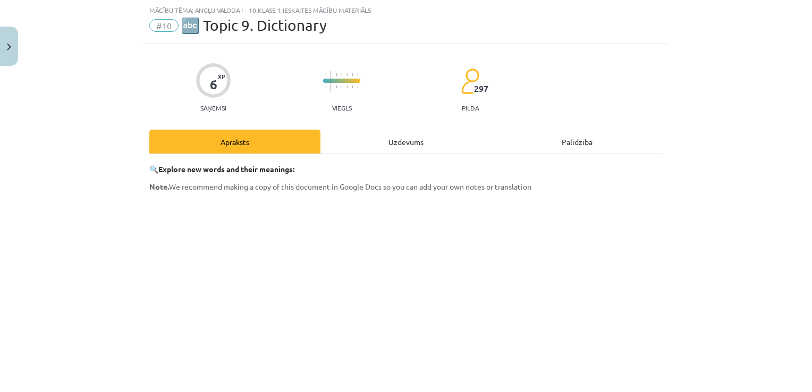
click at [415, 143] on div "Uzdevums" at bounding box center [405, 142] width 171 height 24
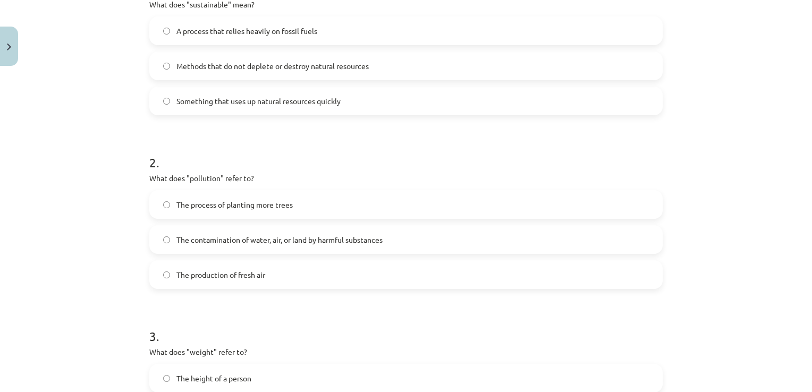
scroll to position [442, 0]
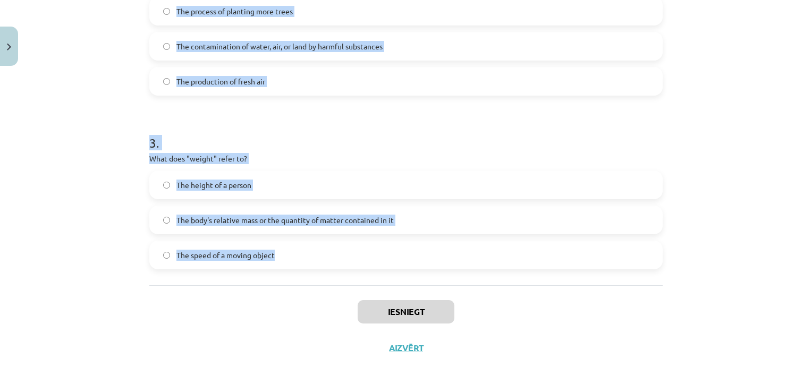
drag, startPoint x: 148, startPoint y: 226, endPoint x: 290, endPoint y: 284, distance: 153.7
click at [290, 284] on div "1 . What does "sustainable" mean? A process that relies heavily on fossil fuels…" at bounding box center [405, 12] width 513 height 547
drag, startPoint x: 290, startPoint y: 284, endPoint x: 260, endPoint y: 252, distance: 43.6
copy form "What does "sustainable" mean? A process that relies heavily on fossil fuels Met…"
click at [758, 91] on div "Mācību tēma: Angļu valoda i - 10.[PERSON_NAME] 1.ieskaites mācību materiāls #10…" at bounding box center [406, 196] width 812 height 392
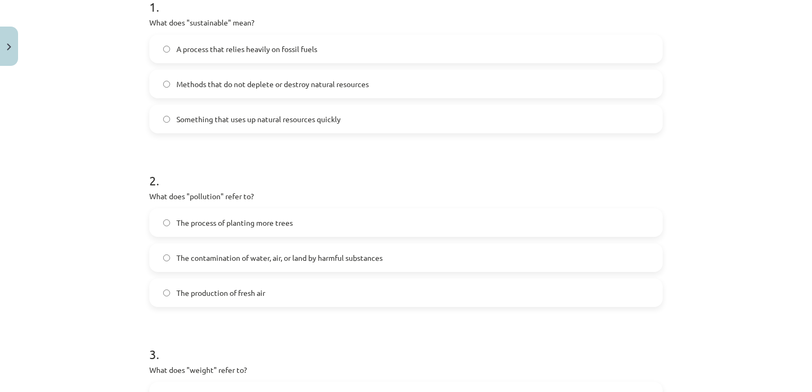
scroll to position [230, 0]
click at [254, 86] on span "Methods that do not deplete or destroy natural resources" at bounding box center [272, 85] width 192 height 11
click at [232, 251] on label "The contamination of water, air, or land by harmful substances" at bounding box center [405, 259] width 511 height 27
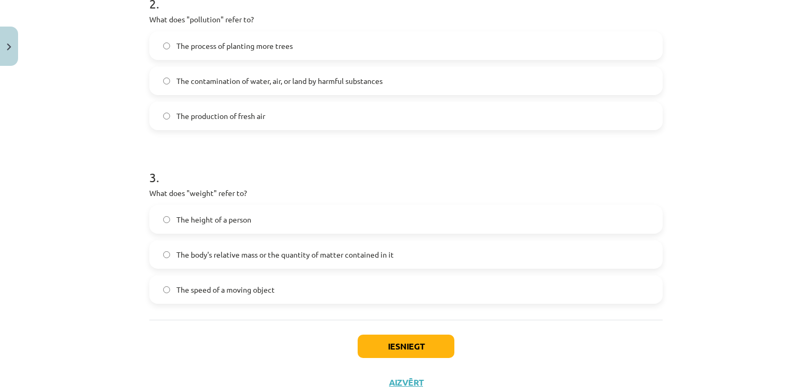
scroll to position [407, 0]
click at [346, 246] on label "The body's relative mass or the quantity of matter contained in it" at bounding box center [405, 255] width 511 height 27
click at [393, 345] on button "Iesniegt" at bounding box center [406, 347] width 97 height 23
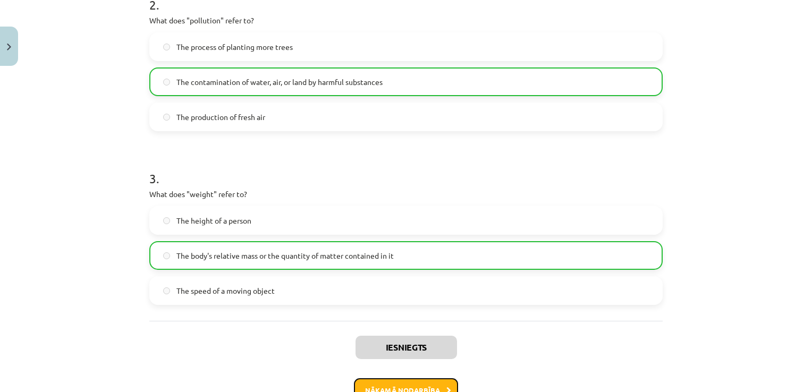
click at [411, 378] on button "Nākamā nodarbība" at bounding box center [406, 390] width 104 height 24
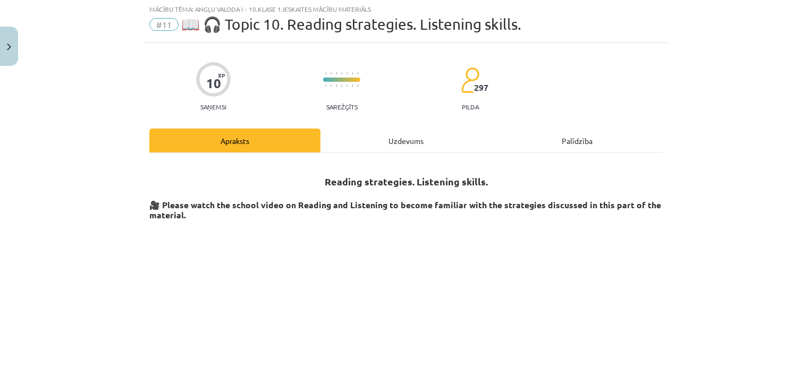
scroll to position [27, 0]
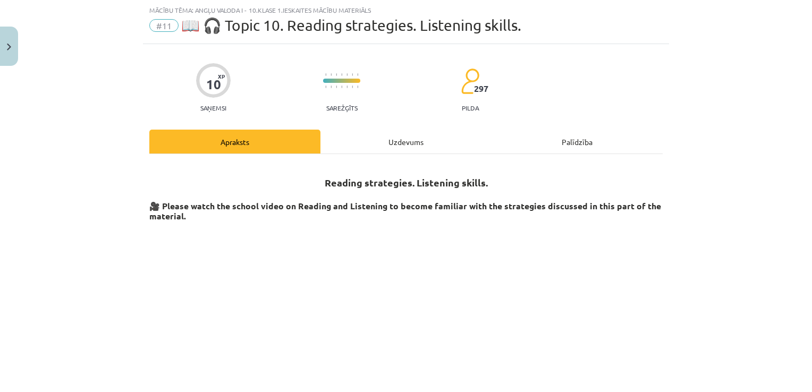
click at [396, 141] on div "Uzdevums" at bounding box center [405, 142] width 171 height 24
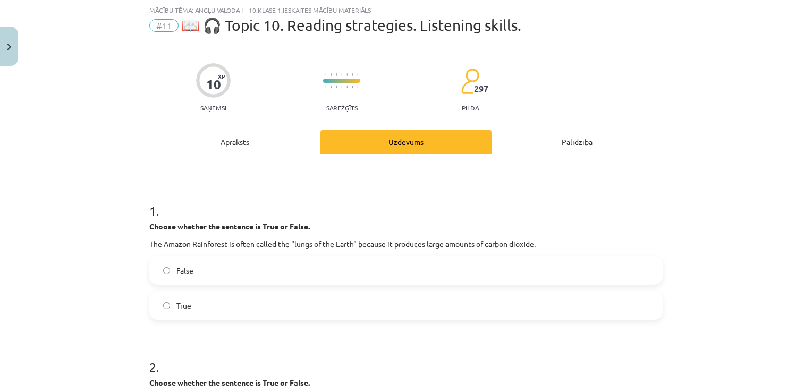
click at [149, 224] on strong "Choose whether the sentence is True or False." at bounding box center [229, 227] width 160 height 10
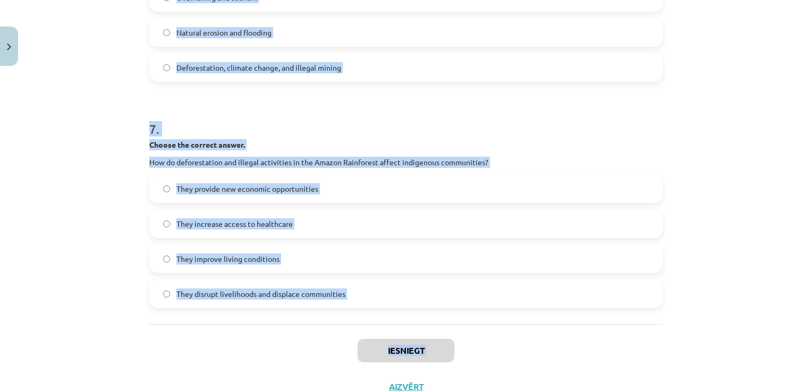
scroll to position [1192, 0]
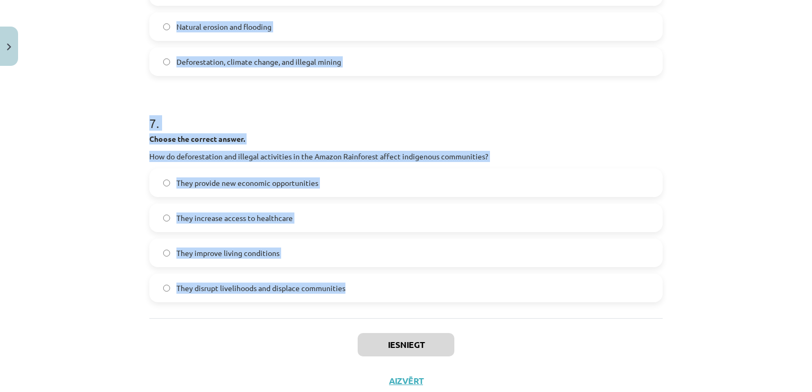
drag, startPoint x: 147, startPoint y: 224, endPoint x: 343, endPoint y: 290, distance: 206.7
drag, startPoint x: 343, startPoint y: 290, endPoint x: 332, endPoint y: 287, distance: 11.9
copy form "Loremi dolorsi ame consecte ad Elit se Doeiu. Tem Incidi Utlaboreet do magna al…"
click at [778, 80] on div "Mācību tēma: Angļu valoda i - 10.[PERSON_NAME] 1.ieskaites mācību materiāls #11…" at bounding box center [406, 196] width 812 height 392
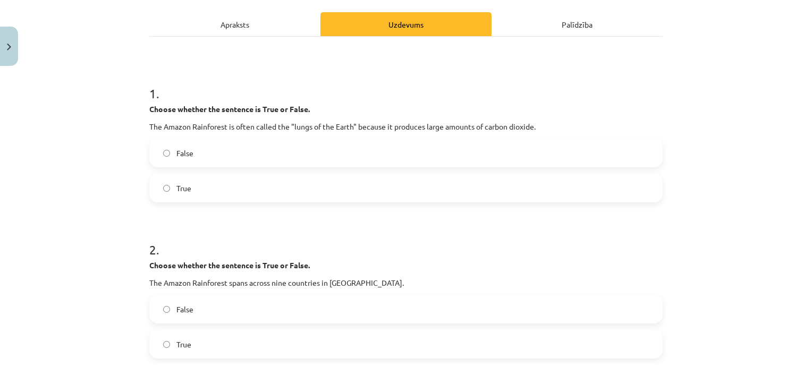
scroll to position [142, 0]
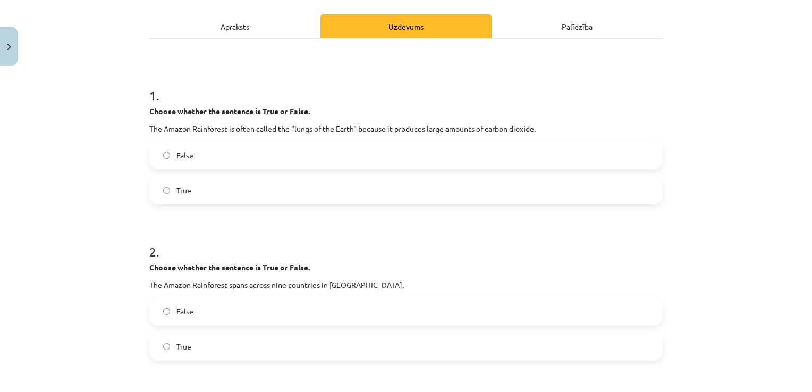
click at [470, 152] on label "False" at bounding box center [405, 155] width 511 height 27
click at [416, 350] on label "True" at bounding box center [405, 346] width 511 height 27
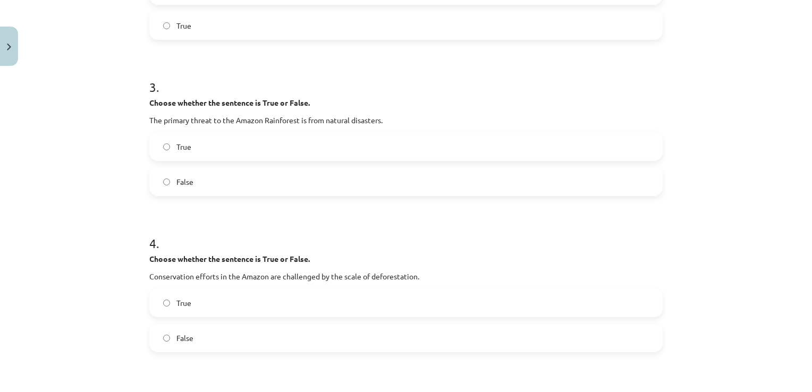
scroll to position [466, 0]
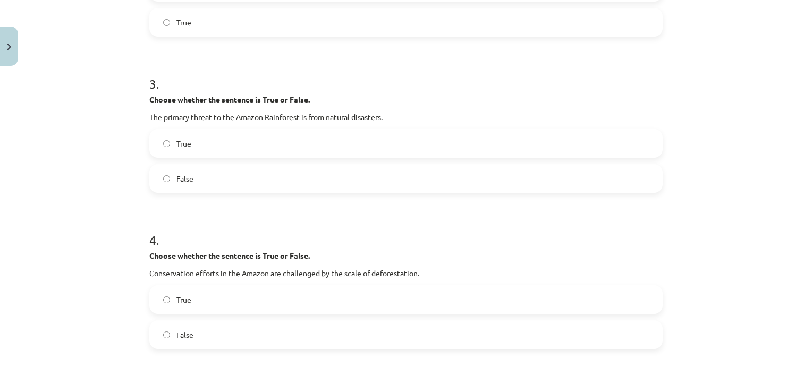
click at [380, 177] on label "False" at bounding box center [405, 178] width 511 height 27
click at [347, 295] on label "True" at bounding box center [405, 299] width 511 height 27
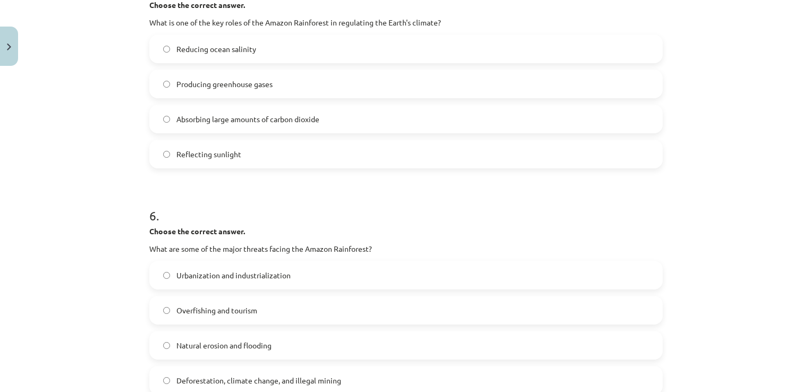
scroll to position [890, 0]
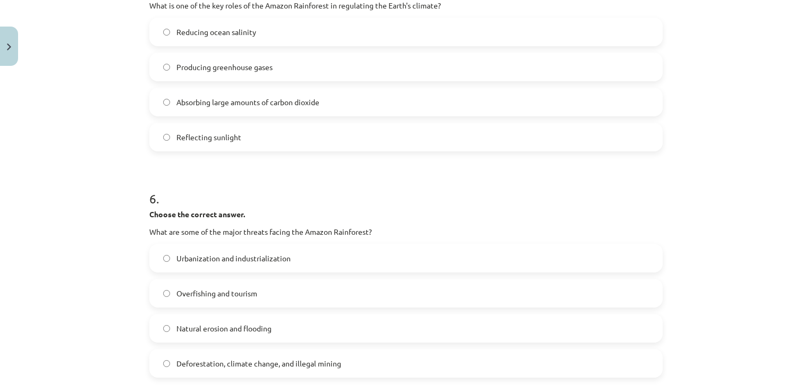
click at [247, 94] on label "Absorbing large amounts of carbon dioxide" at bounding box center [405, 102] width 511 height 27
click at [278, 375] on label "Deforestation, climate change, and illegal mining" at bounding box center [405, 363] width 511 height 27
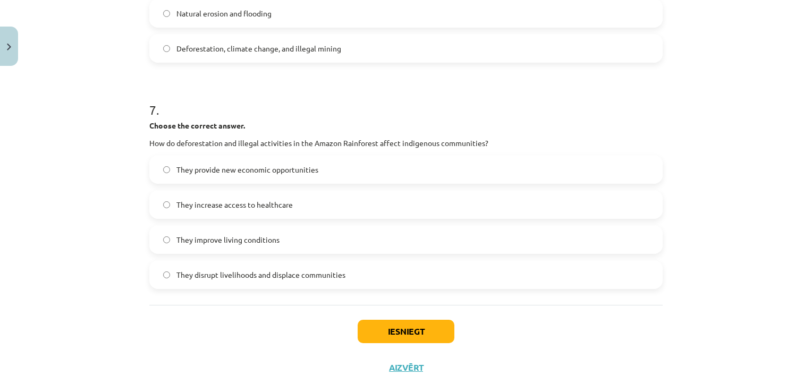
scroll to position [1224, 0]
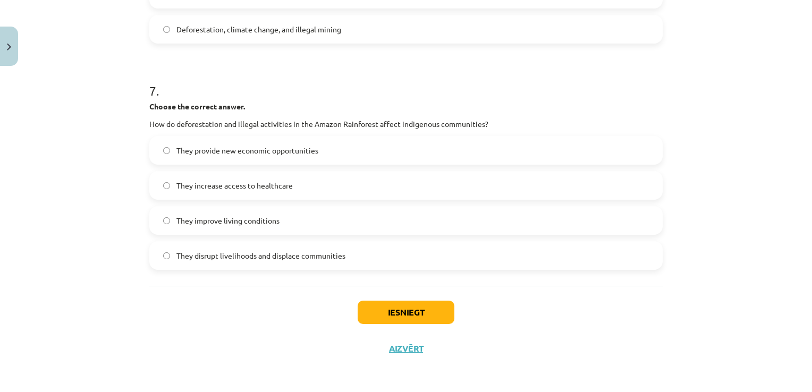
click at [308, 247] on label "They disrupt livelihoods and displace communities" at bounding box center [405, 255] width 511 height 27
click at [373, 306] on button "Iesniegt" at bounding box center [406, 312] width 97 height 23
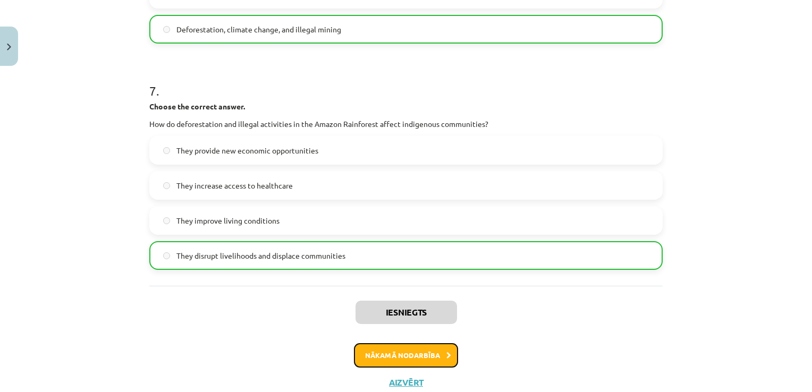
click at [404, 356] on button "Nākamā nodarbība" at bounding box center [406, 355] width 104 height 24
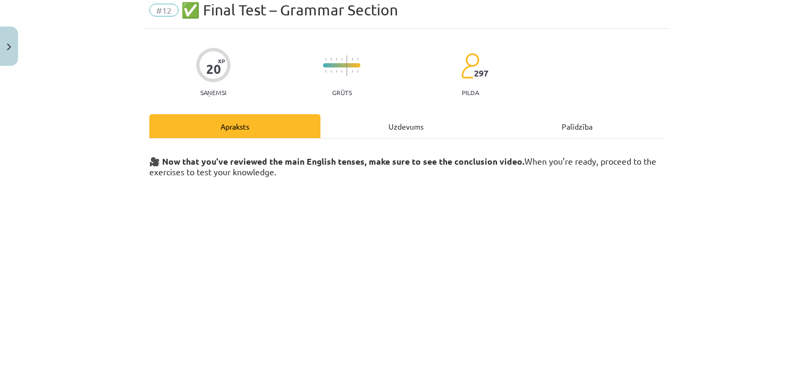
scroll to position [27, 0]
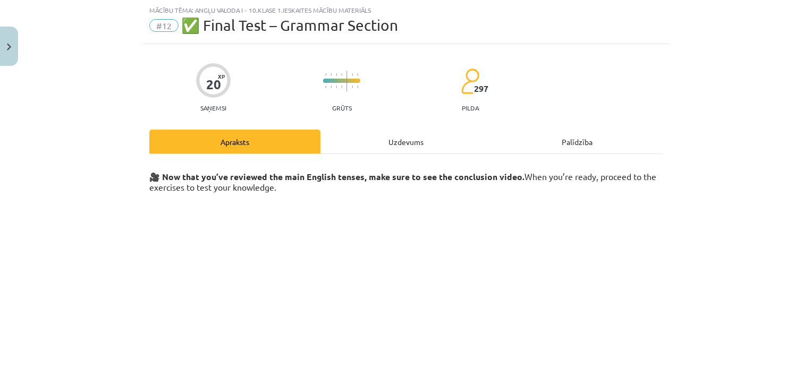
click at [403, 133] on div "Uzdevums" at bounding box center [405, 142] width 171 height 24
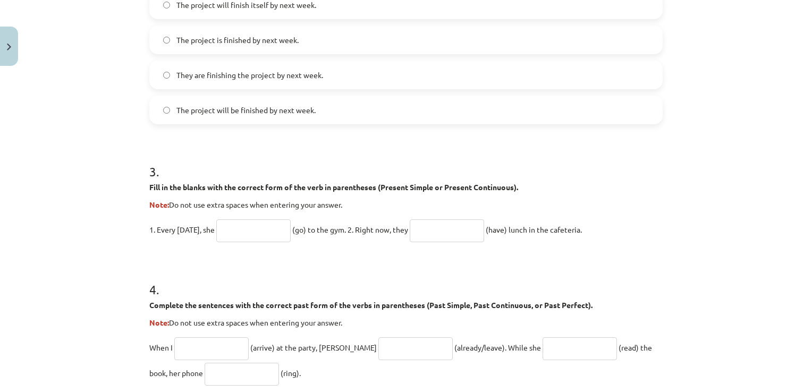
scroll to position [380, 0]
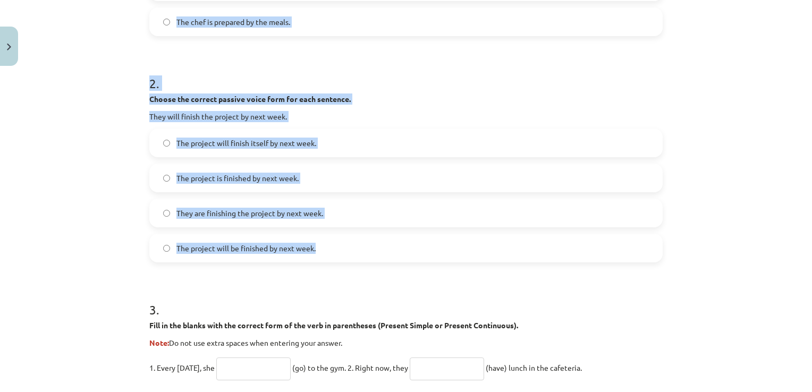
drag, startPoint x: 146, startPoint y: 224, endPoint x: 342, endPoint y: 248, distance: 198.1
click at [342, 248] on form "1 . Choose the correct passive voice form for each sentence. The chef prepares …" at bounding box center [405, 316] width 513 height 970
drag, startPoint x: 342, startPoint y: 248, endPoint x: 286, endPoint y: 249, distance: 56.3
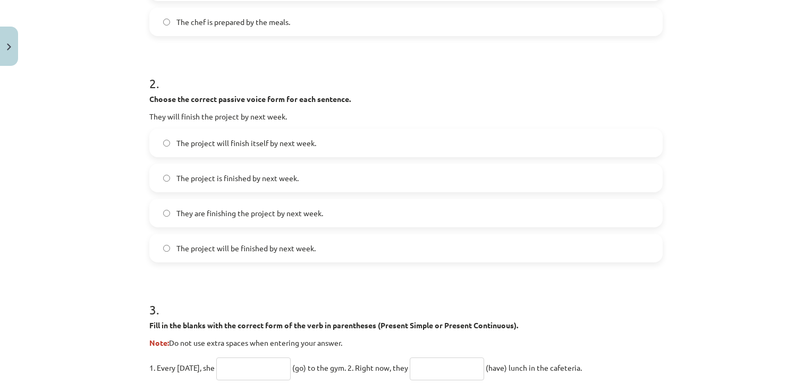
click at [391, 301] on h1 "3 ." at bounding box center [405, 300] width 513 height 33
click at [264, 361] on input "text" at bounding box center [253, 369] width 74 height 23
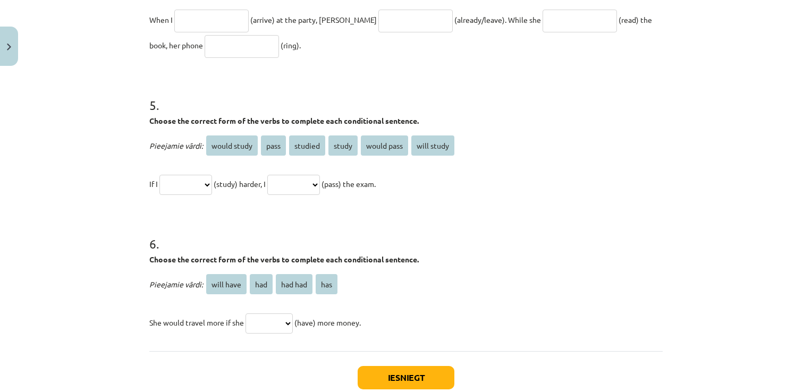
scroll to position [912, 0]
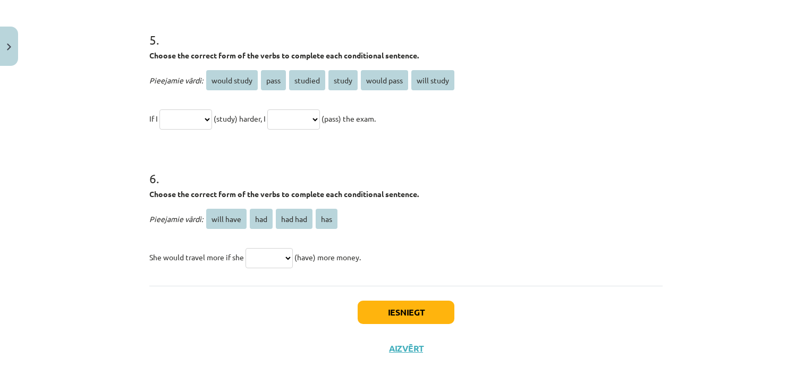
drag, startPoint x: 147, startPoint y: 79, endPoint x: 366, endPoint y: 250, distance: 277.6
drag, startPoint x: 366, startPoint y: 250, endPoint x: 347, endPoint y: 258, distance: 20.5
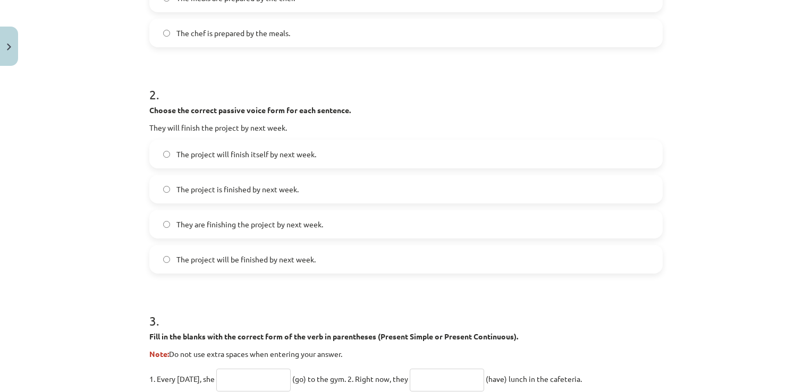
scroll to position [117, 0]
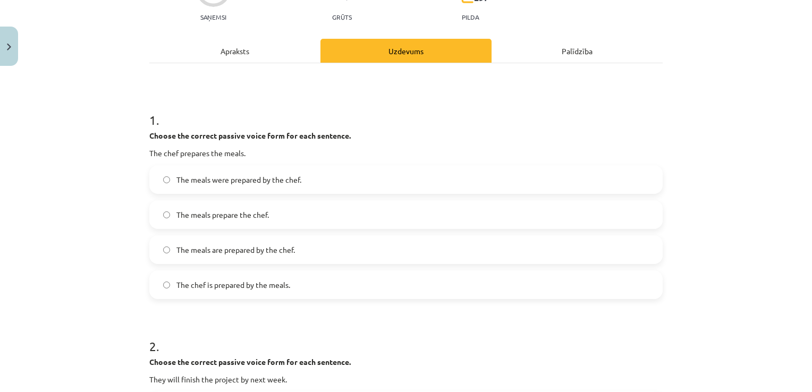
click at [335, 240] on label "The meals are prepared by the chef." at bounding box center [405, 249] width 511 height 27
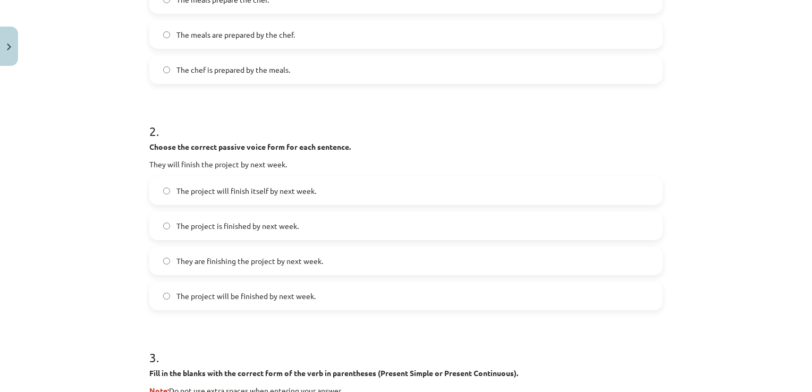
scroll to position [336, 0]
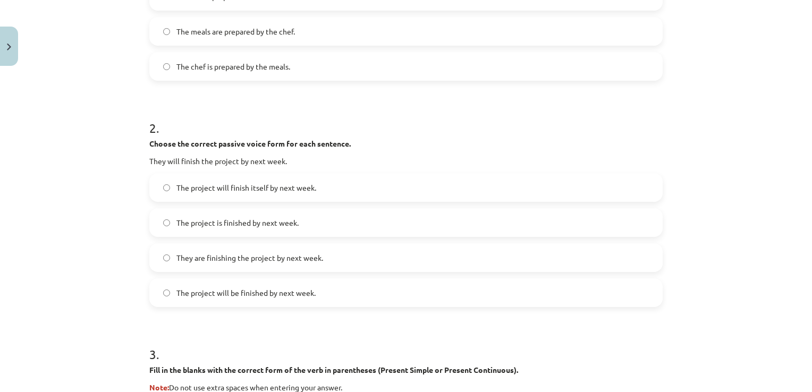
click at [362, 185] on label "The project will finish itself by next week." at bounding box center [405, 187] width 511 height 27
click at [346, 218] on label "The project is finished by next week." at bounding box center [405, 222] width 511 height 27
click at [318, 296] on label "The project will be finished by next week." at bounding box center [405, 293] width 511 height 27
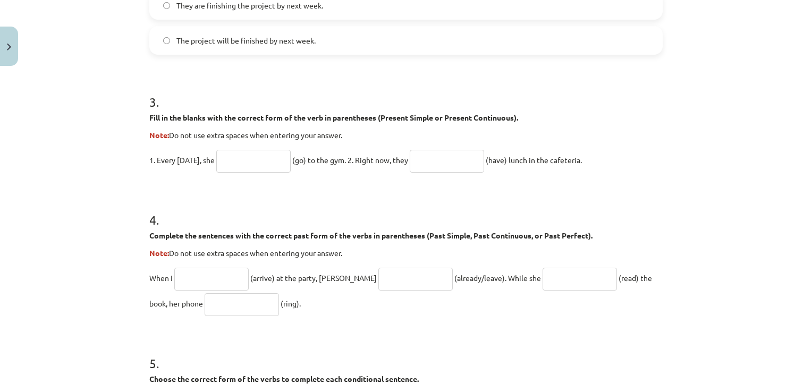
scroll to position [594, 0]
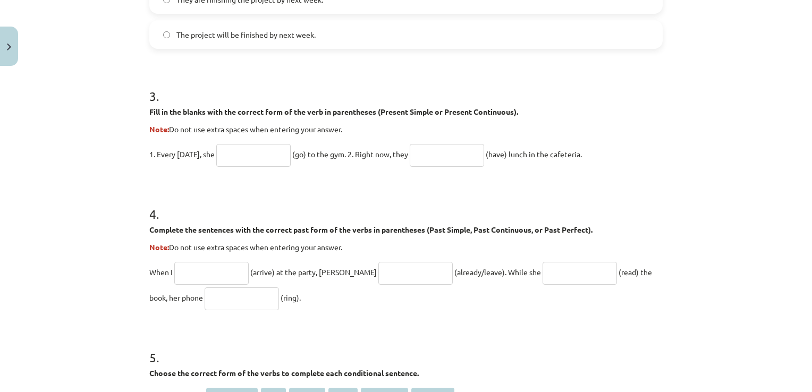
click at [246, 156] on input "text" at bounding box center [253, 155] width 74 height 23
type input "****"
click at [455, 150] on input "text" at bounding box center [447, 155] width 74 height 23
type input "**********"
click at [225, 269] on input "text" at bounding box center [211, 273] width 74 height 23
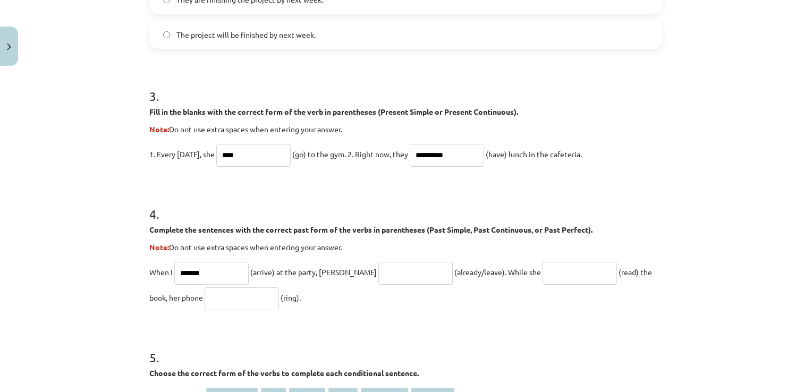
type input "*******"
click at [378, 270] on input "text" at bounding box center [415, 273] width 74 height 23
click at [543, 267] on input "text" at bounding box center [580, 273] width 74 height 23
click at [387, 273] on input "***" at bounding box center [415, 273] width 74 height 23
type input "**********"
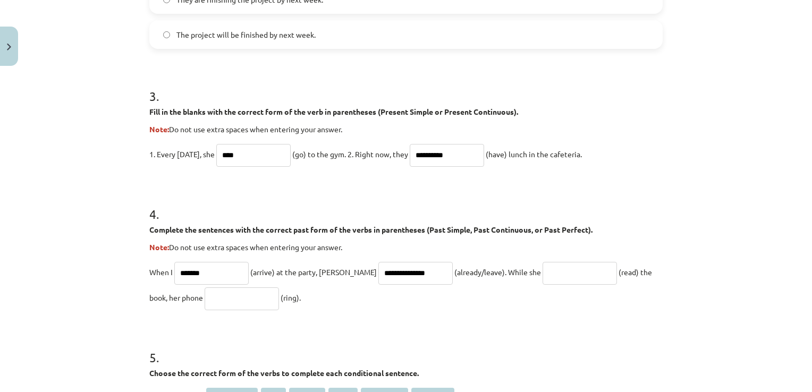
click at [550, 267] on input "text" at bounding box center [580, 273] width 74 height 23
type input "**********"
click at [205, 297] on input "text" at bounding box center [242, 298] width 74 height 23
type input "****"
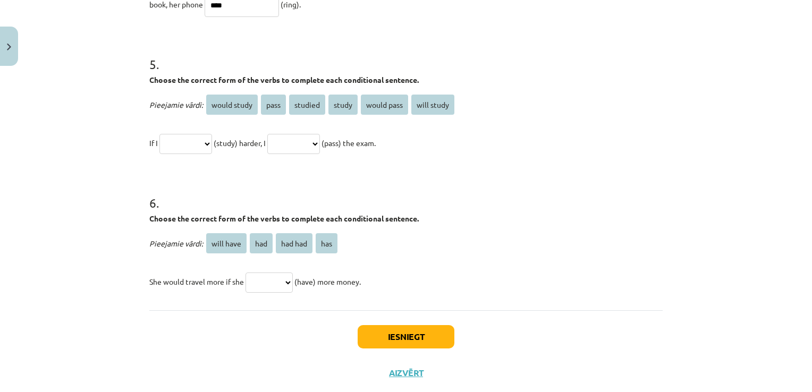
scroll to position [880, 0]
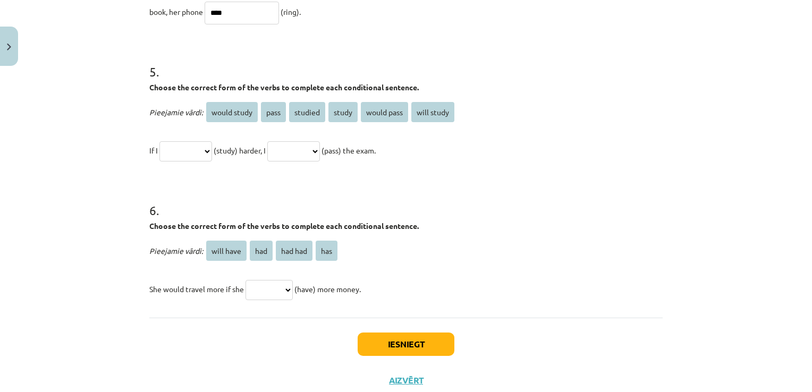
click at [210, 151] on select "**********" at bounding box center [185, 151] width 53 height 20
select select "*******"
click at [159, 141] on select "**********" at bounding box center [185, 151] width 53 height 20
click at [320, 146] on select "**********" at bounding box center [293, 151] width 53 height 20
select select "**********"
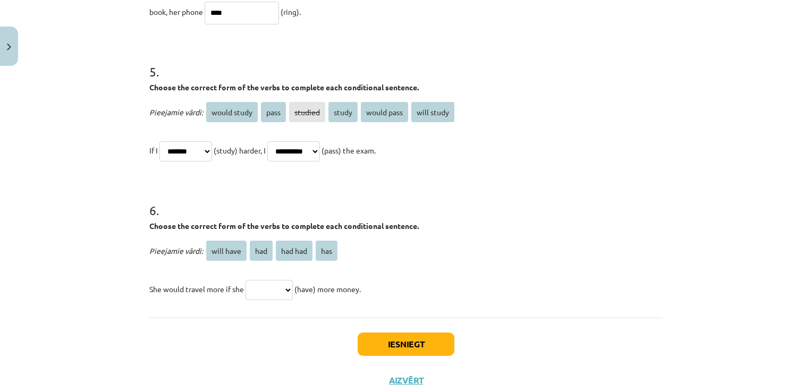
click at [280, 141] on select "**********" at bounding box center [293, 151] width 53 height 20
click at [281, 292] on select "********* *** ******* ***" at bounding box center [269, 290] width 47 height 20
select select "***"
click at [246, 280] on select "********* *** ******* ***" at bounding box center [269, 290] width 47 height 20
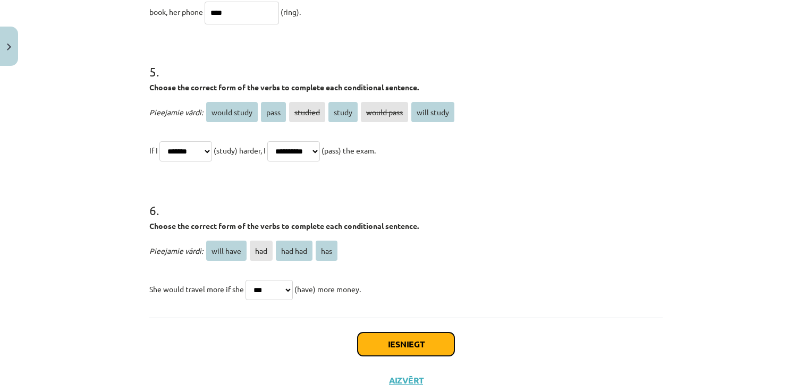
click at [368, 343] on button "Iesniegt" at bounding box center [406, 344] width 97 height 23
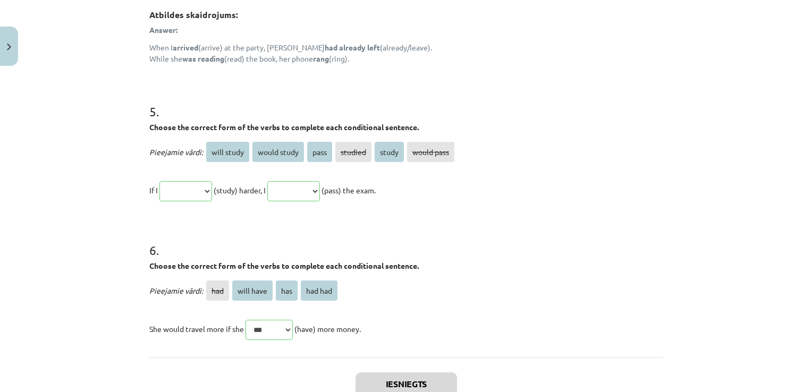
scroll to position [1102, 0]
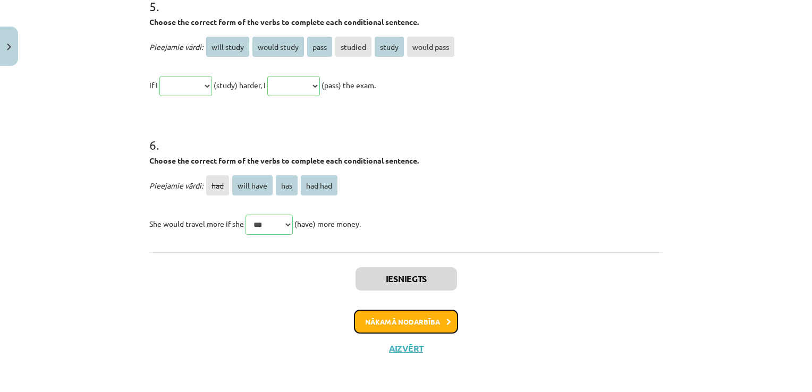
click at [388, 312] on button "Nākamā nodarbība" at bounding box center [406, 322] width 104 height 24
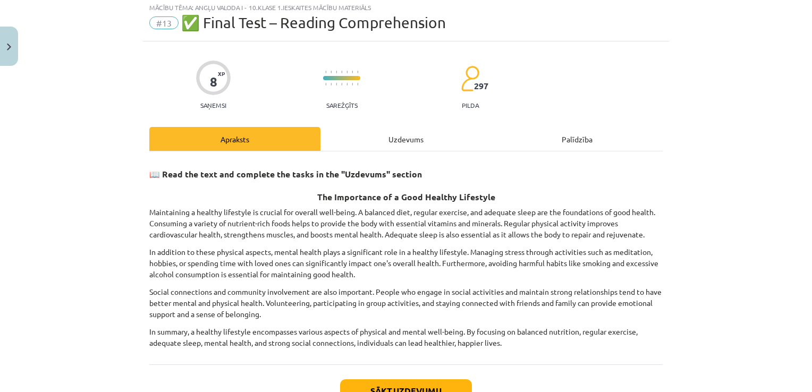
scroll to position [27, 0]
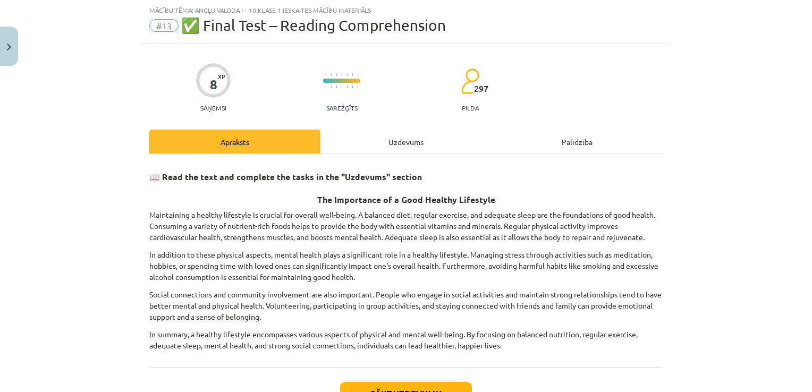
click at [390, 137] on div "Uzdevums" at bounding box center [405, 142] width 171 height 24
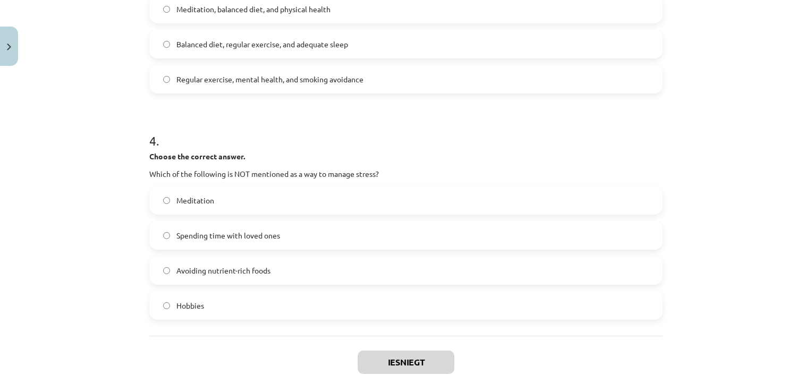
scroll to position [686, 0]
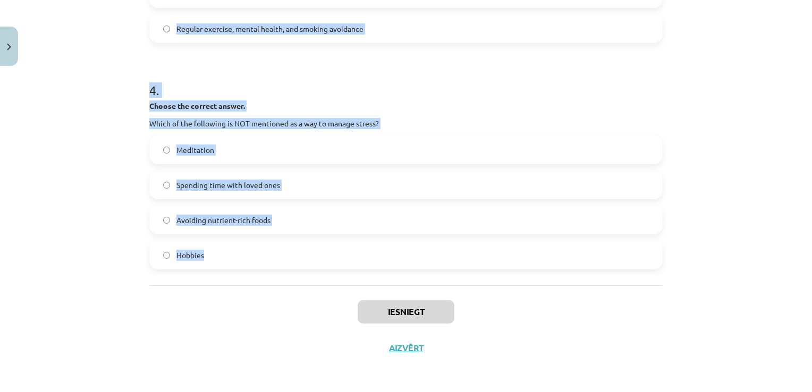
drag, startPoint x: 146, startPoint y: 224, endPoint x: 331, endPoint y: 269, distance: 190.2
click at [768, 88] on div "Mācību tēma: Angļu valoda i - 10.[PERSON_NAME] 1.ieskaites mācību materiāls #13…" at bounding box center [406, 196] width 812 height 392
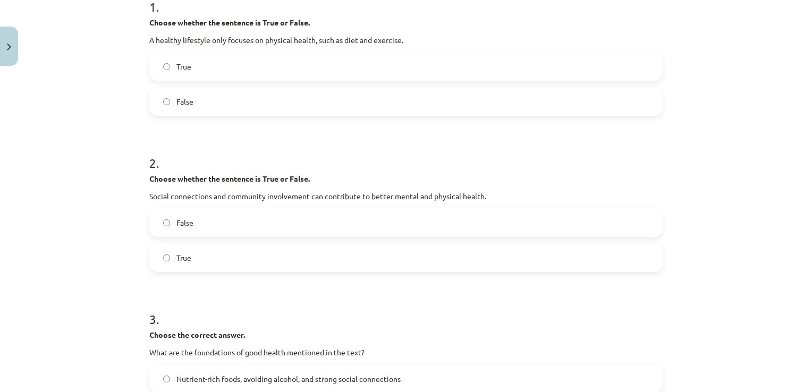
scroll to position [228, 0]
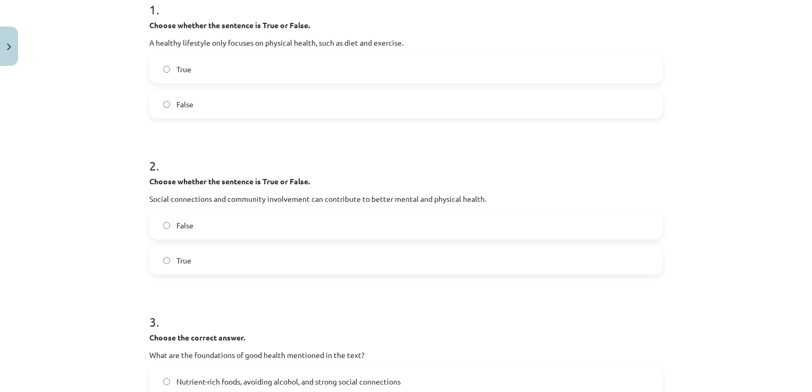
click at [333, 100] on label "False" at bounding box center [405, 104] width 511 height 27
click at [278, 256] on label "True" at bounding box center [405, 260] width 511 height 27
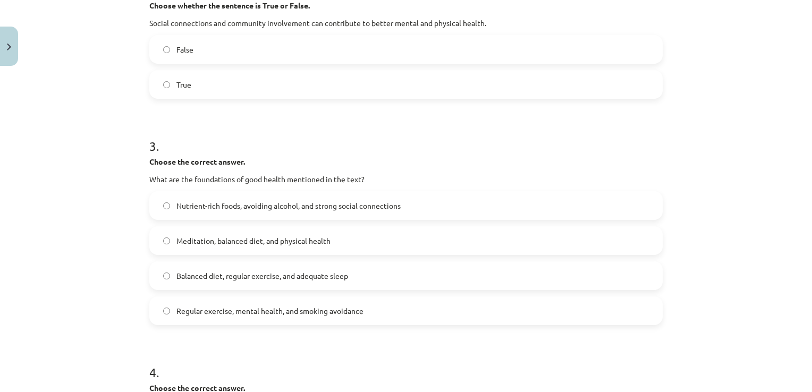
scroll to position [412, 0]
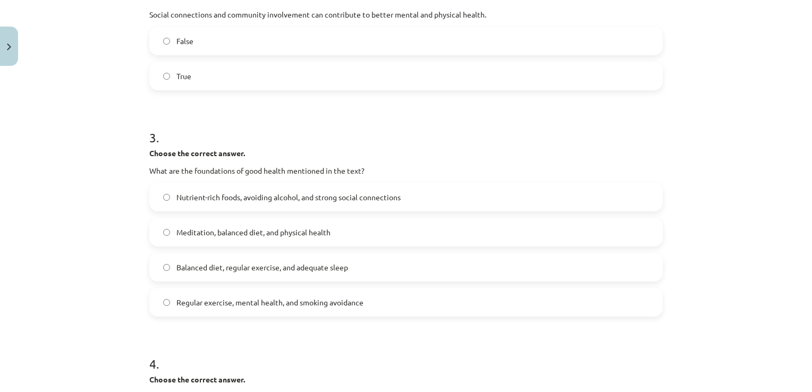
click at [453, 263] on label "Balanced diet, regular exercise, and adequate sleep" at bounding box center [405, 267] width 511 height 27
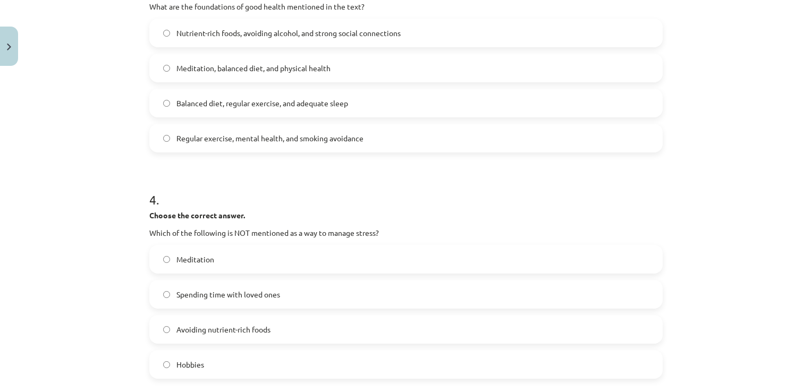
scroll to position [591, 0]
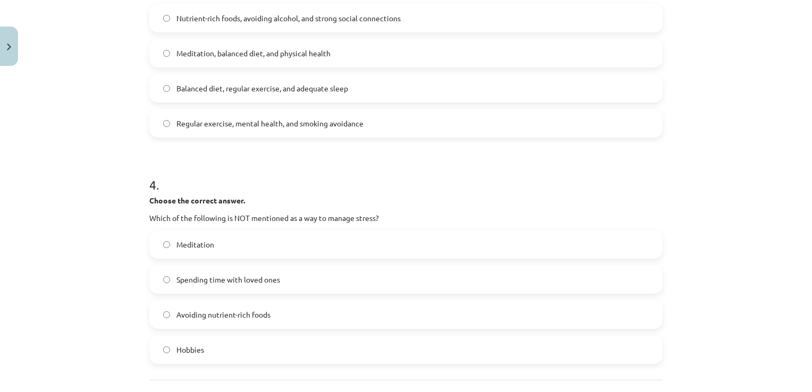
click at [402, 312] on label "Avoiding nutrient-rich foods" at bounding box center [405, 314] width 511 height 27
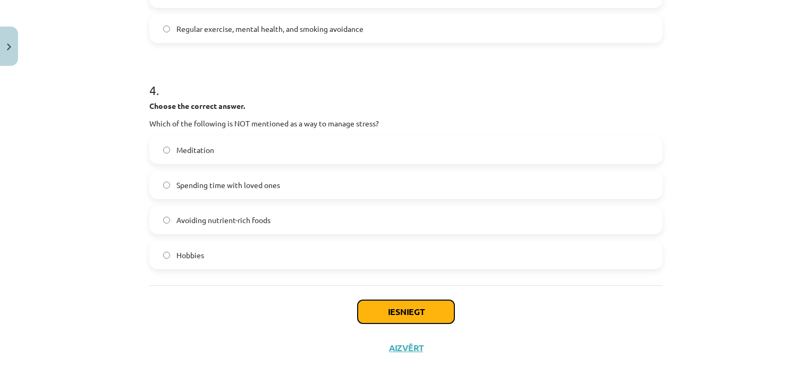
click at [425, 305] on button "Iesniegt" at bounding box center [406, 311] width 97 height 23
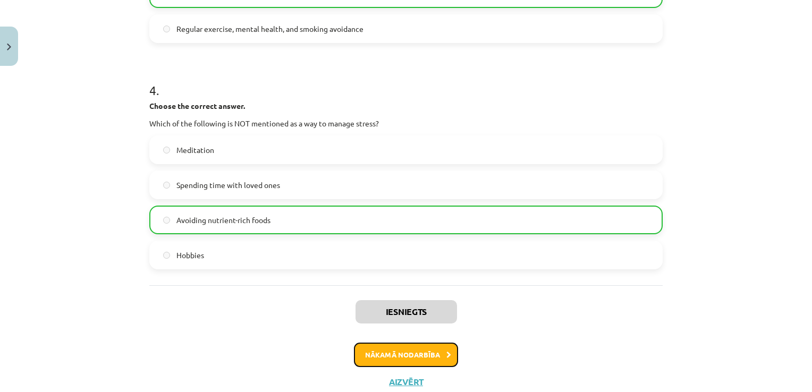
click at [418, 352] on button "Nākamā nodarbība" at bounding box center [406, 355] width 104 height 24
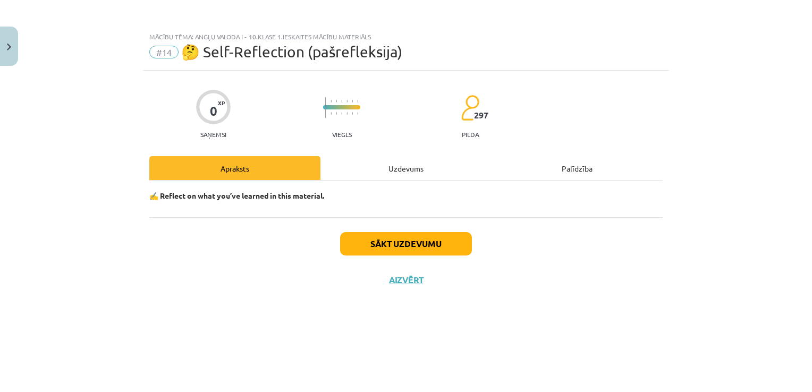
scroll to position [0, 0]
click at [393, 244] on button "Sākt uzdevumu" at bounding box center [406, 243] width 132 height 23
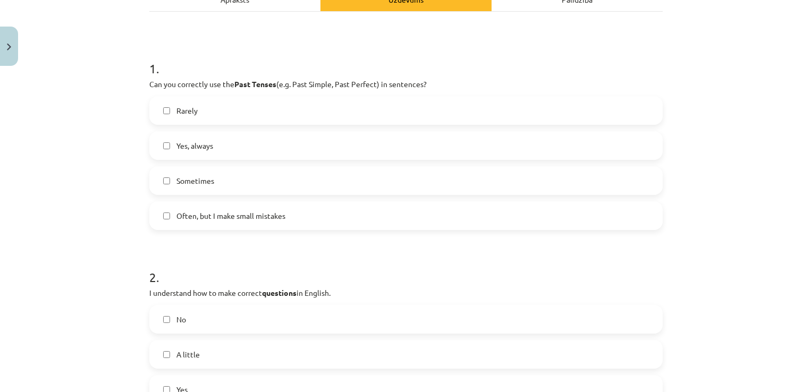
scroll to position [166, 0]
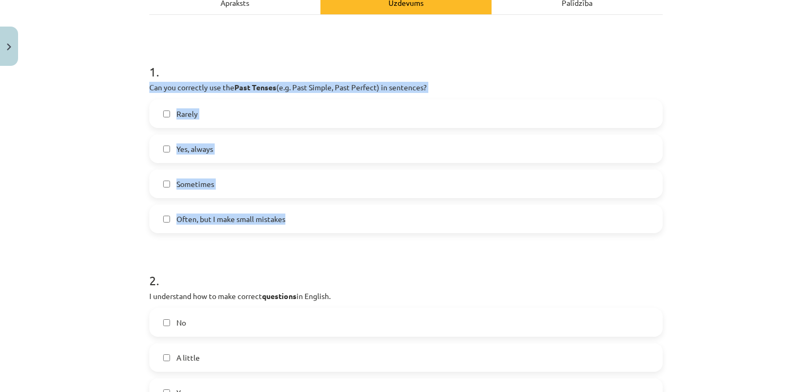
drag, startPoint x: 146, startPoint y: 85, endPoint x: 284, endPoint y: 220, distance: 193.2
click at [284, 220] on div "1 . Can you correctly use the Past Tenses (e.g. Past Simple, Past Perfect) in s…" at bounding box center [405, 140] width 513 height 188
drag, startPoint x: 284, startPoint y: 220, endPoint x: 272, endPoint y: 218, distance: 12.9
drag, startPoint x: 272, startPoint y: 218, endPoint x: 294, endPoint y: 216, distance: 22.9
click at [294, 216] on label "Often, but I make small mistakes" at bounding box center [405, 219] width 511 height 27
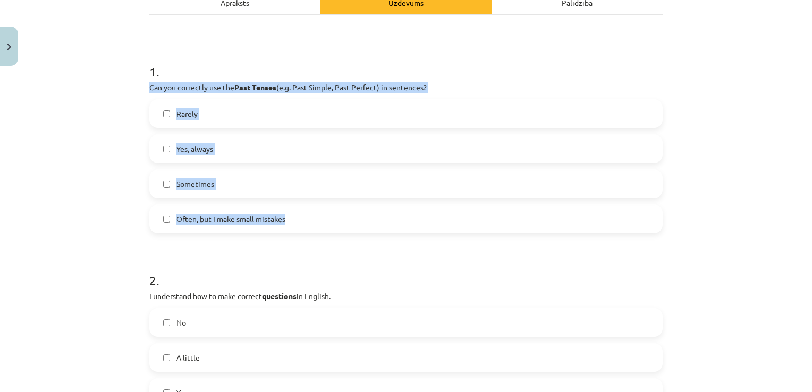
click at [78, 158] on div "Mācību tēma: Angļu valoda i - 10.[PERSON_NAME] 1.ieskaites mācību materiāls #14…" at bounding box center [406, 196] width 812 height 392
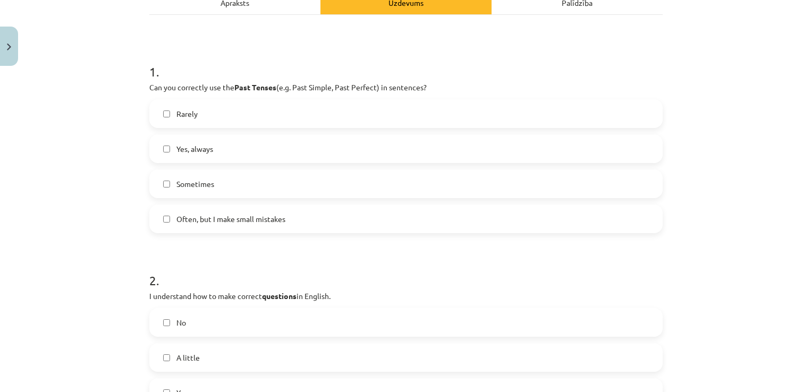
click at [361, 156] on label "Yes, always" at bounding box center [405, 149] width 511 height 27
click at [365, 171] on label "Sometimes" at bounding box center [405, 184] width 511 height 27
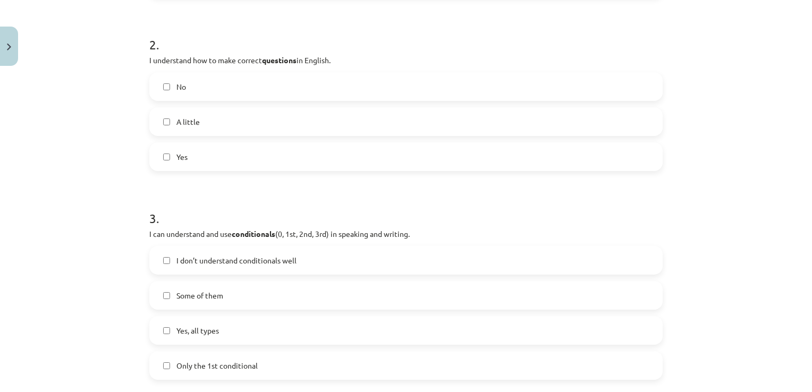
scroll to position [398, 0]
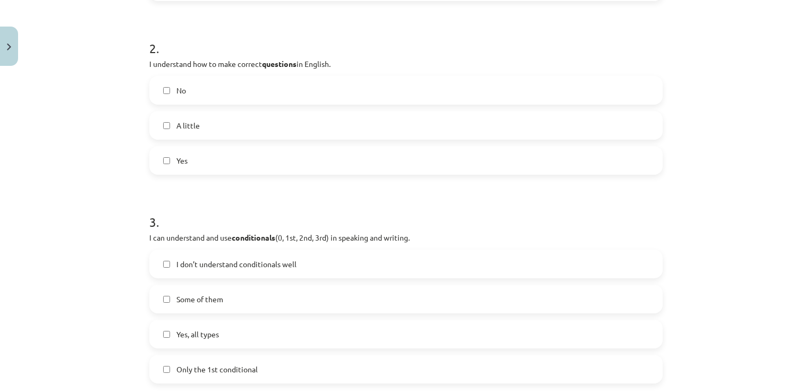
click at [286, 126] on label "A little" at bounding box center [405, 125] width 511 height 27
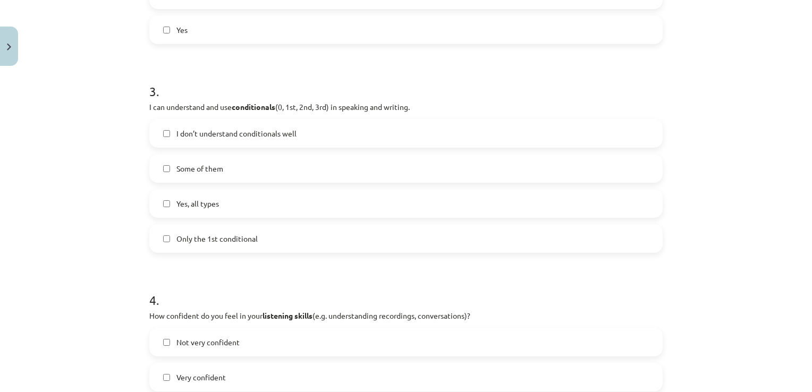
scroll to position [559, 0]
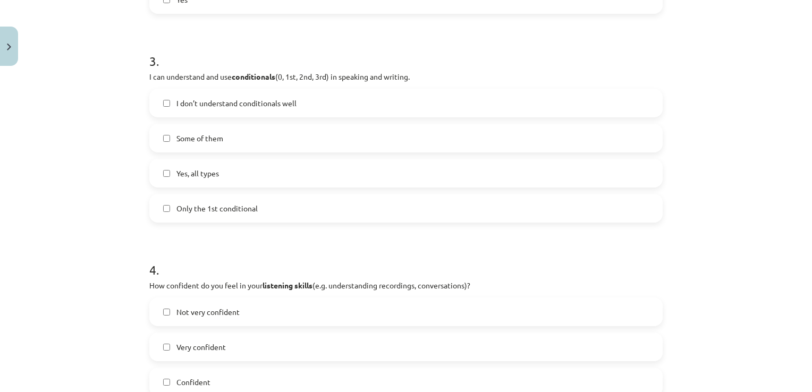
click at [434, 168] on label "Yes, all types" at bounding box center [405, 173] width 511 height 27
click at [410, 150] on label "Some of them" at bounding box center [405, 138] width 511 height 27
click at [401, 167] on label "Yes, all types" at bounding box center [405, 173] width 511 height 27
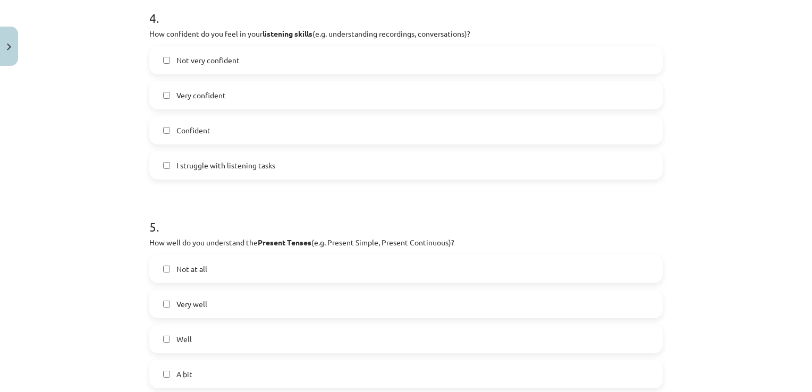
scroll to position [795, 0]
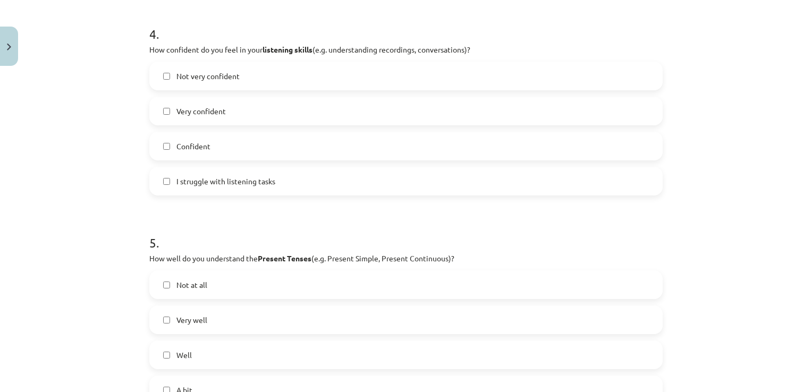
click at [316, 143] on label "Confident" at bounding box center [405, 146] width 511 height 27
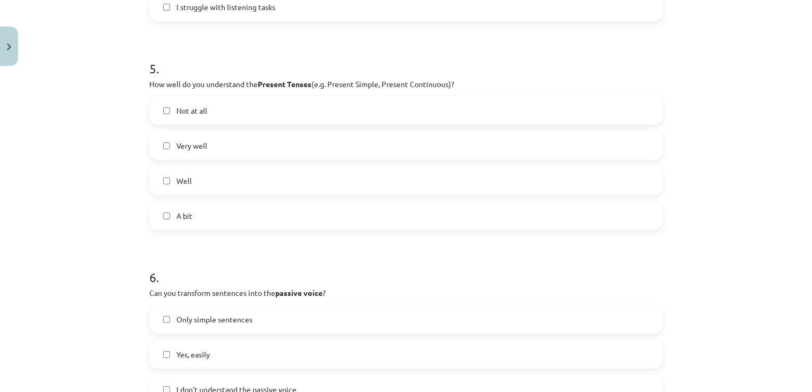
scroll to position [973, 0]
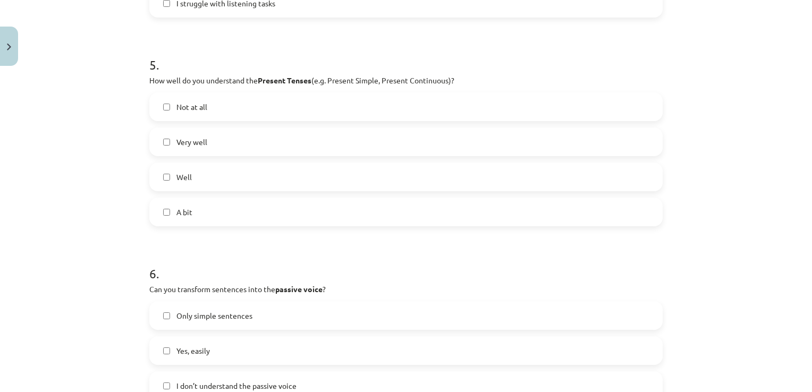
click at [386, 174] on label "Well" at bounding box center [405, 177] width 511 height 27
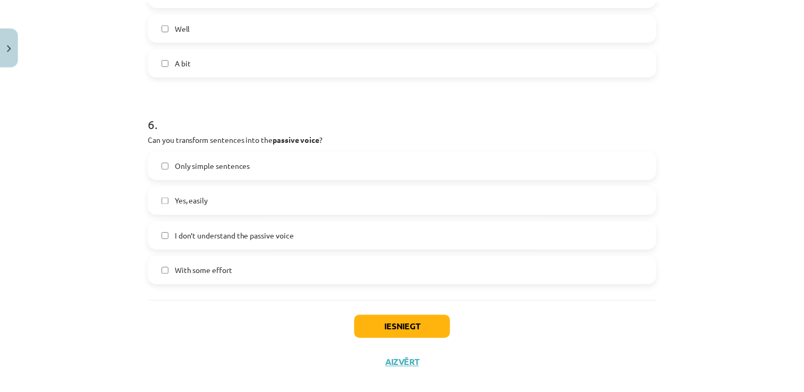
scroll to position [1132, 0]
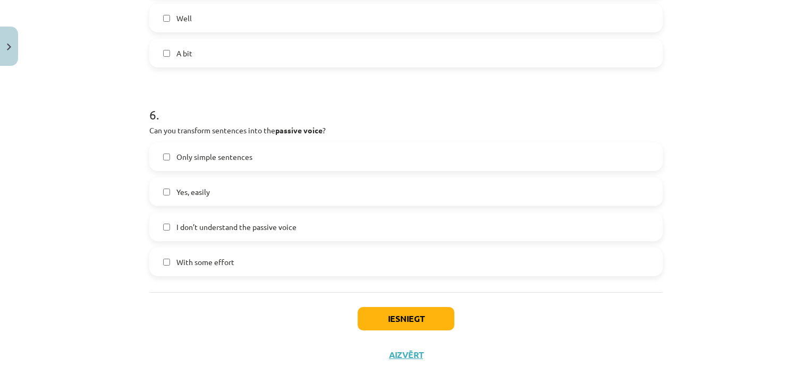
click at [418, 161] on label "Only simple sentences" at bounding box center [405, 156] width 511 height 27
click at [379, 256] on label "With some effort" at bounding box center [405, 262] width 511 height 27
click at [408, 319] on button "Iesniegt" at bounding box center [406, 318] width 97 height 23
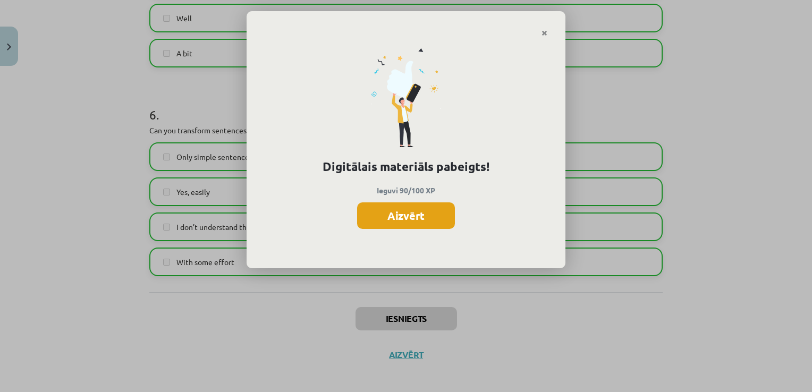
click at [424, 214] on button "Aizvērt" at bounding box center [406, 215] width 98 height 27
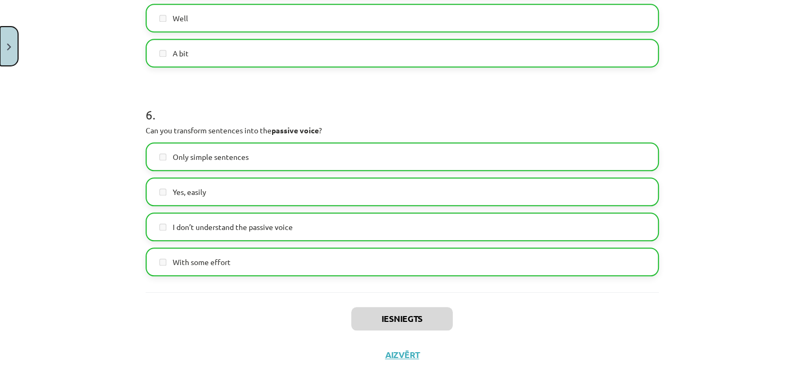
click at [2, 44] on button "Close" at bounding box center [9, 46] width 18 height 39
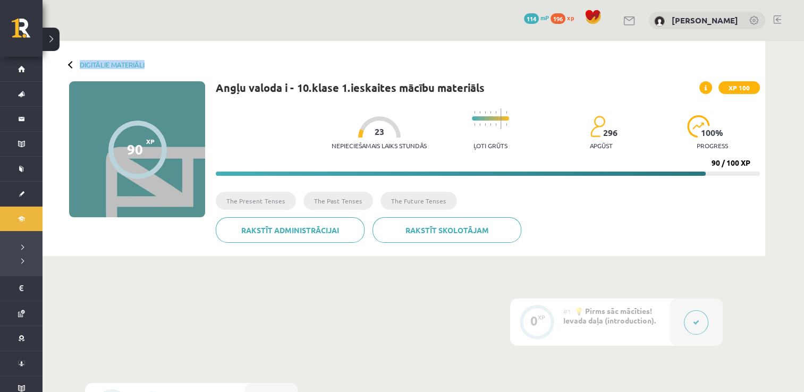
drag, startPoint x: 803, startPoint y: 75, endPoint x: 808, endPoint y: 24, distance: 50.7
click at [804, 24] on html "0 Dāvanas 114 mP 196 xp [PERSON_NAME] Sākums Aktuāli Kā mācīties [PERSON_NAME] …" at bounding box center [402, 196] width 804 height 392
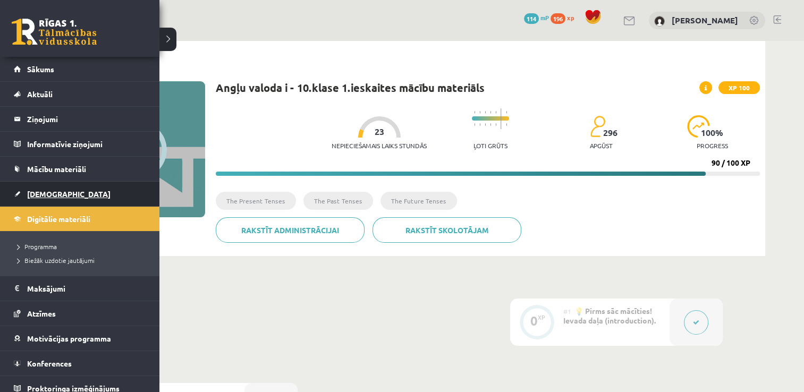
click at [65, 197] on link "[DEMOGRAPHIC_DATA]" at bounding box center [80, 194] width 132 height 24
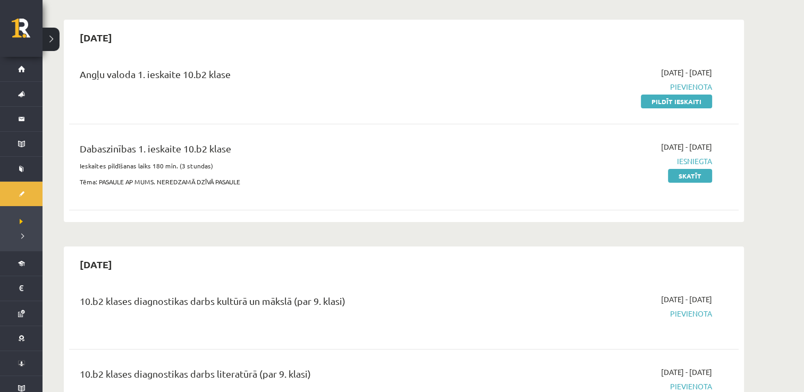
scroll to position [76, 0]
